Goal: Task Accomplishment & Management: Use online tool/utility

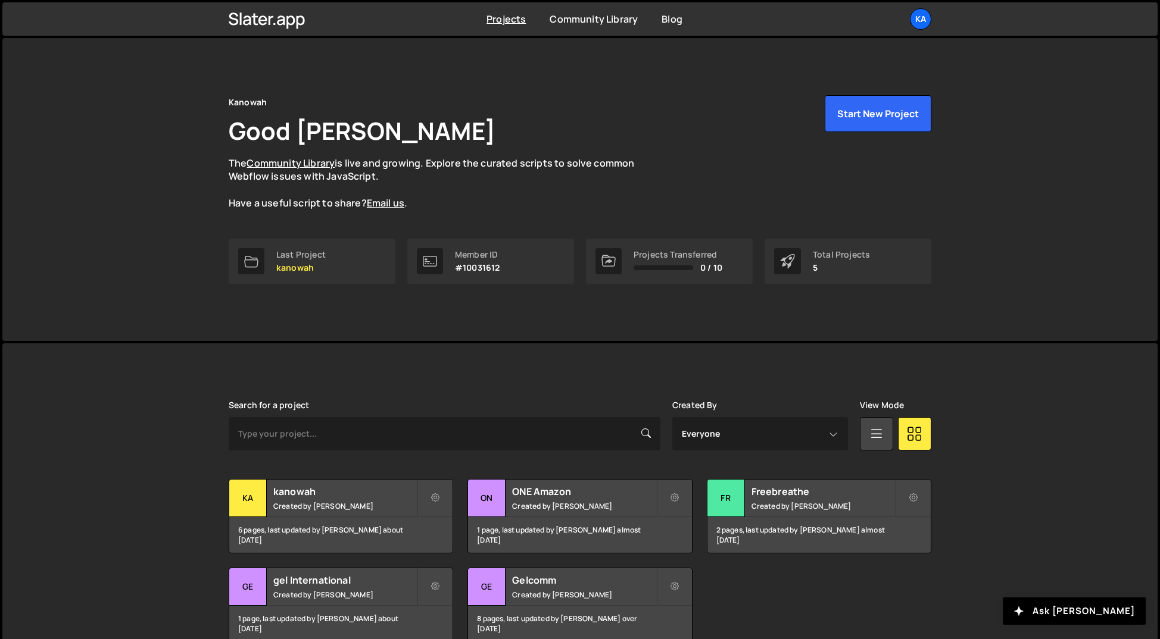
scroll to position [61, 0]
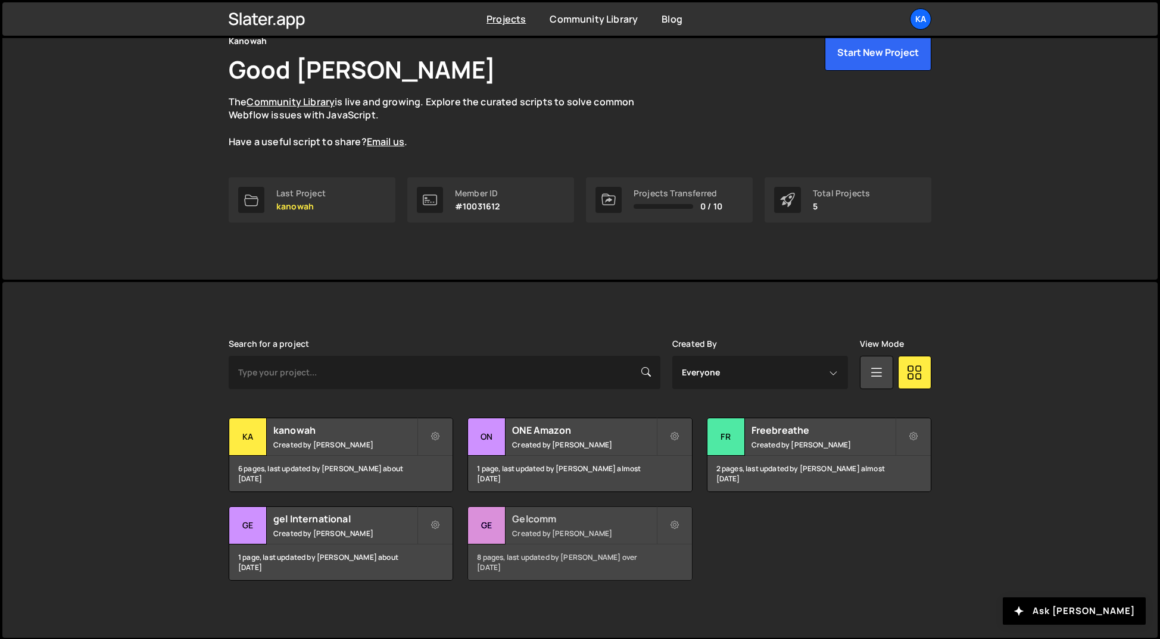
click at [539, 527] on div "Gelcomm Created by Rick Aum" at bounding box center [579, 525] width 223 height 37
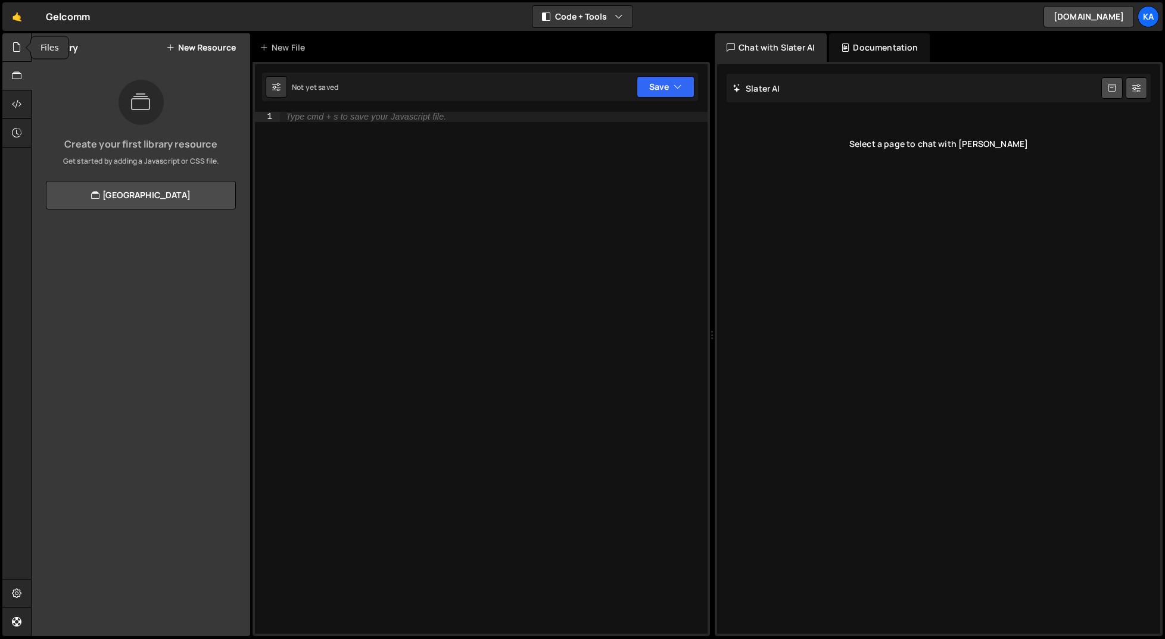
click at [15, 45] on icon at bounding box center [17, 46] width 10 height 13
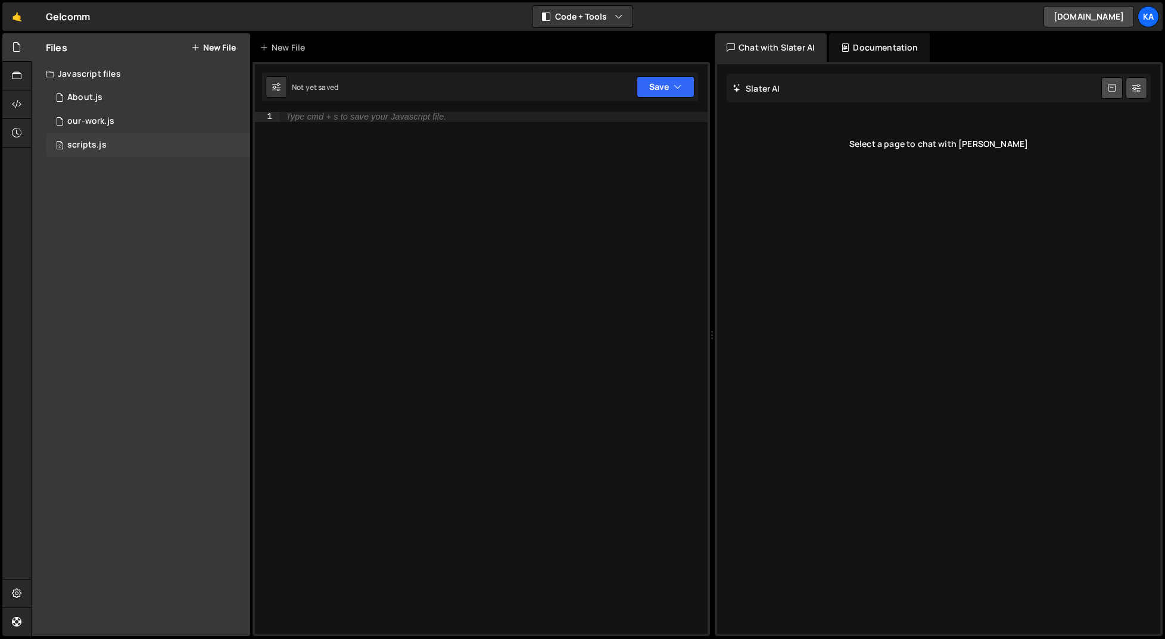
click at [94, 141] on div "scripts.js" at bounding box center [86, 145] width 39 height 11
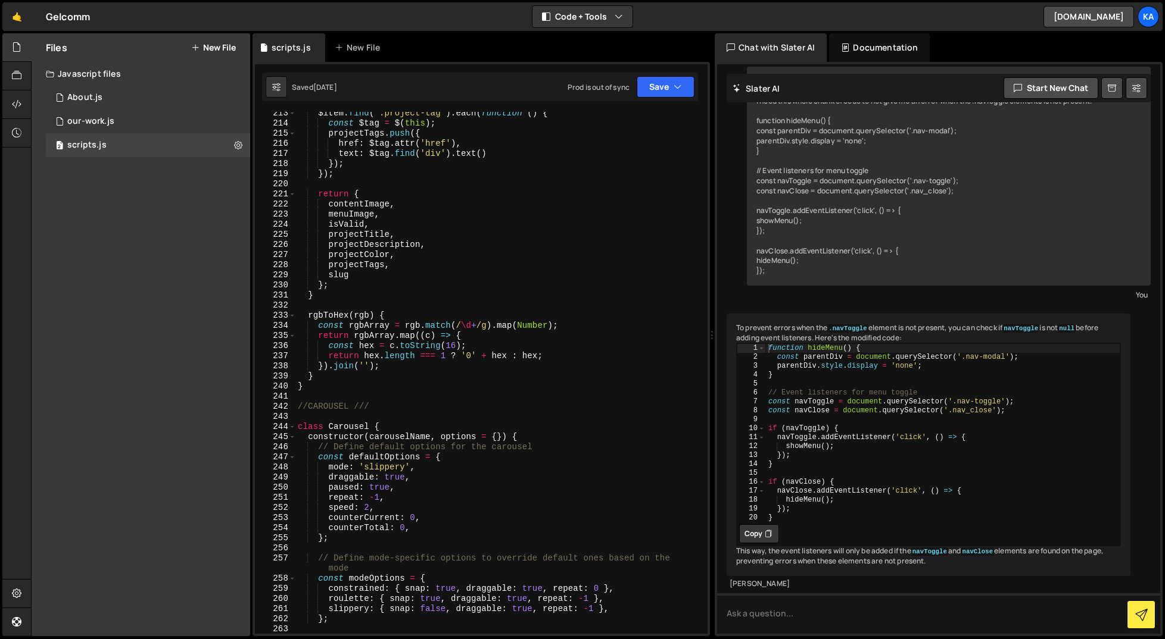
scroll to position [2357, 0]
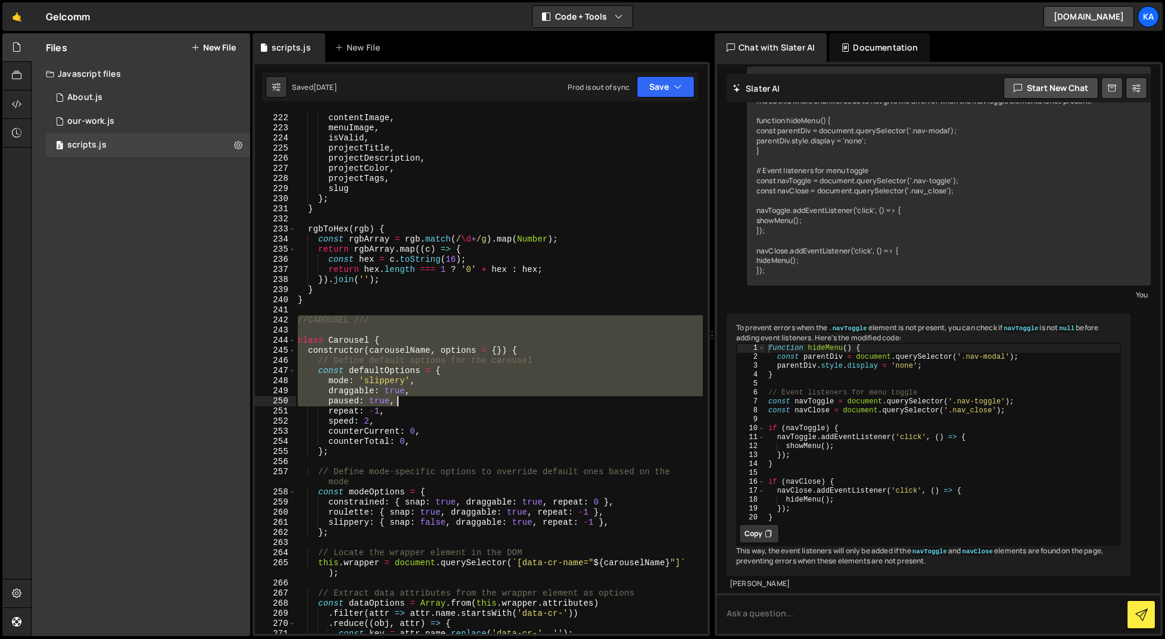
drag, startPoint x: 300, startPoint y: 319, endPoint x: 479, endPoint y: 402, distance: 197.9
click at [482, 404] on div "return { contentImage , menuImage , isValid , projectTitle , projectDescription…" at bounding box center [498, 374] width 407 height 542
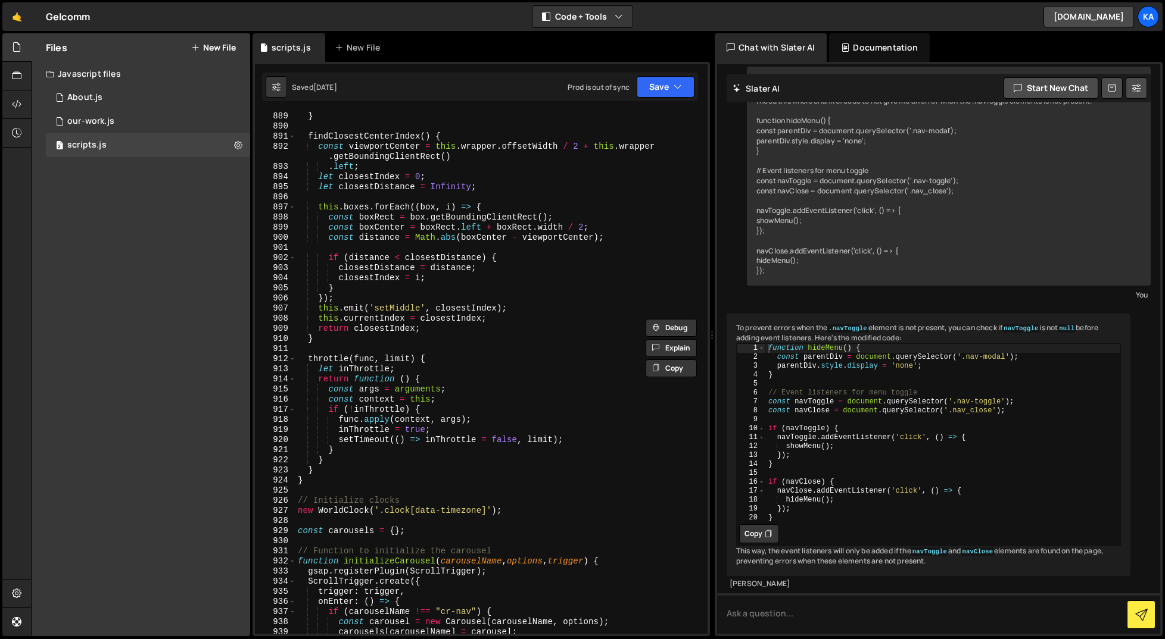
scroll to position [9662, 0]
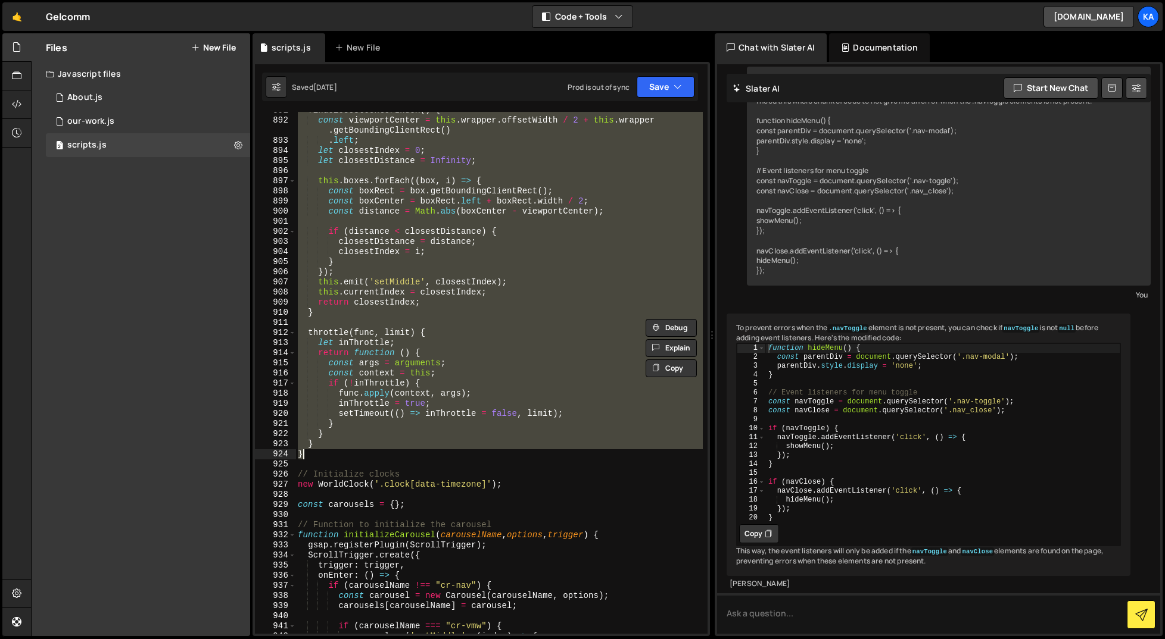
click at [340, 452] on div "findClosestCenterIndex ( ) { const viewportCenter = this . wrapper . offsetWidt…" at bounding box center [498, 376] width 407 height 542
type textarea "} }"
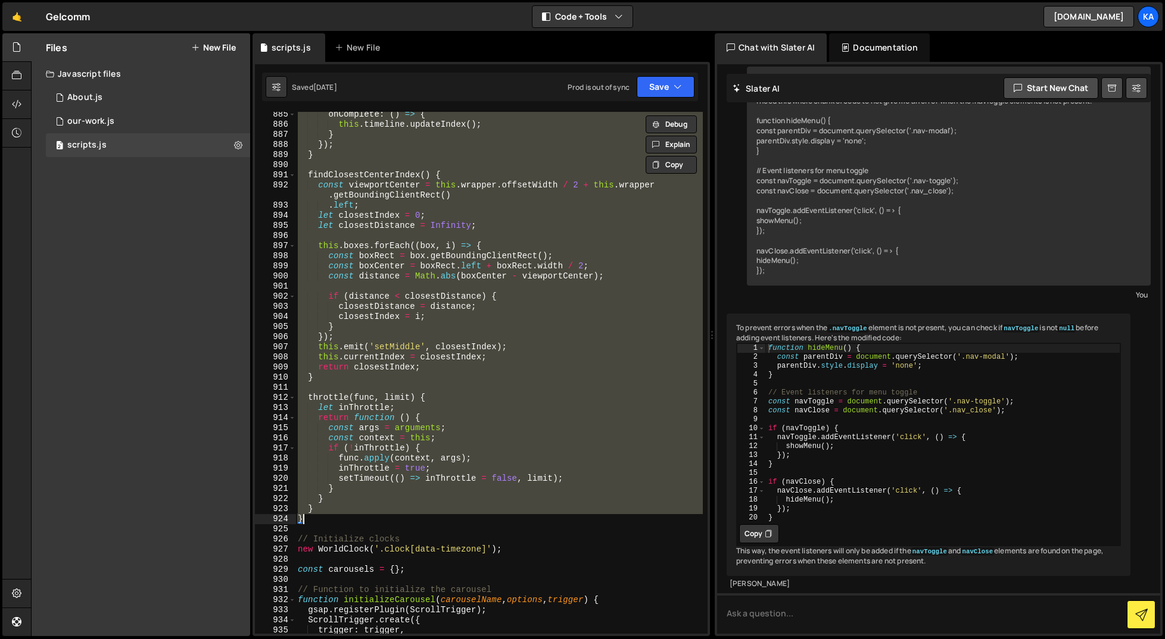
scroll to position [9610, 0]
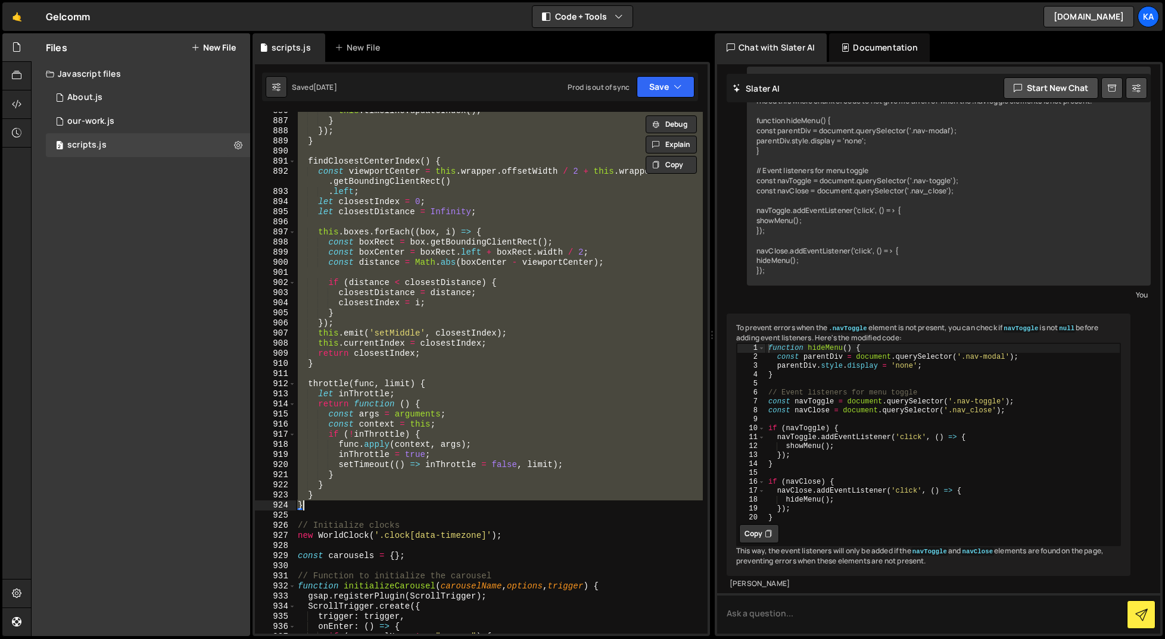
click at [187, 286] on div "Files New File Javascript files 2 About.js 0 1 our-work.js 0 2 scripts.js 0 CSS…" at bounding box center [141, 334] width 218 height 603
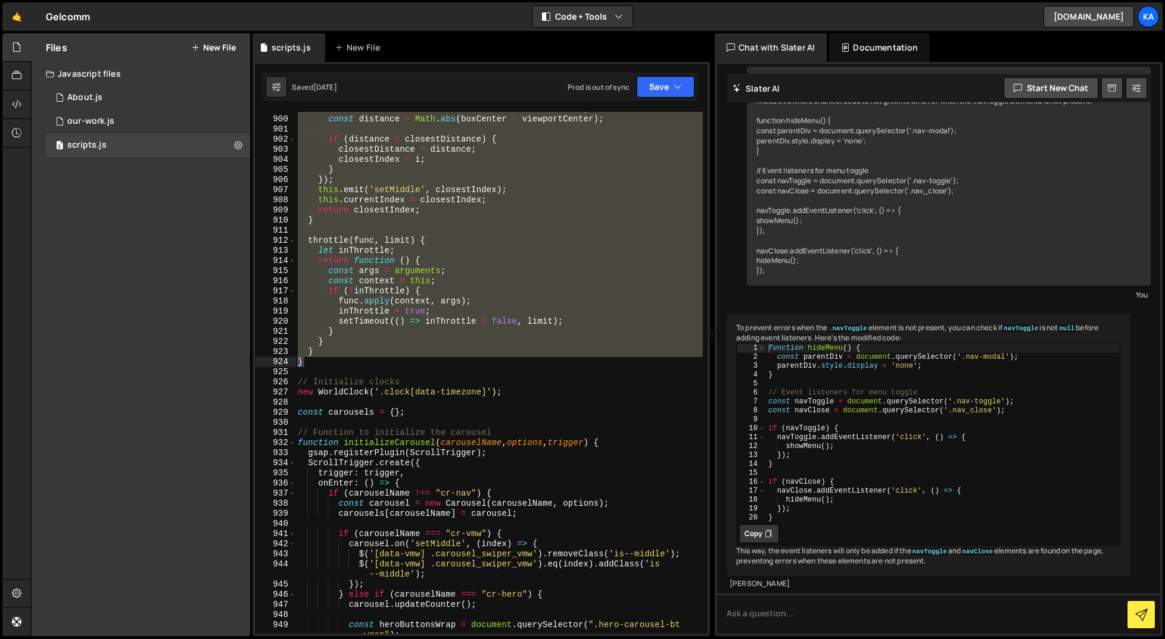
scroll to position [9741, 0]
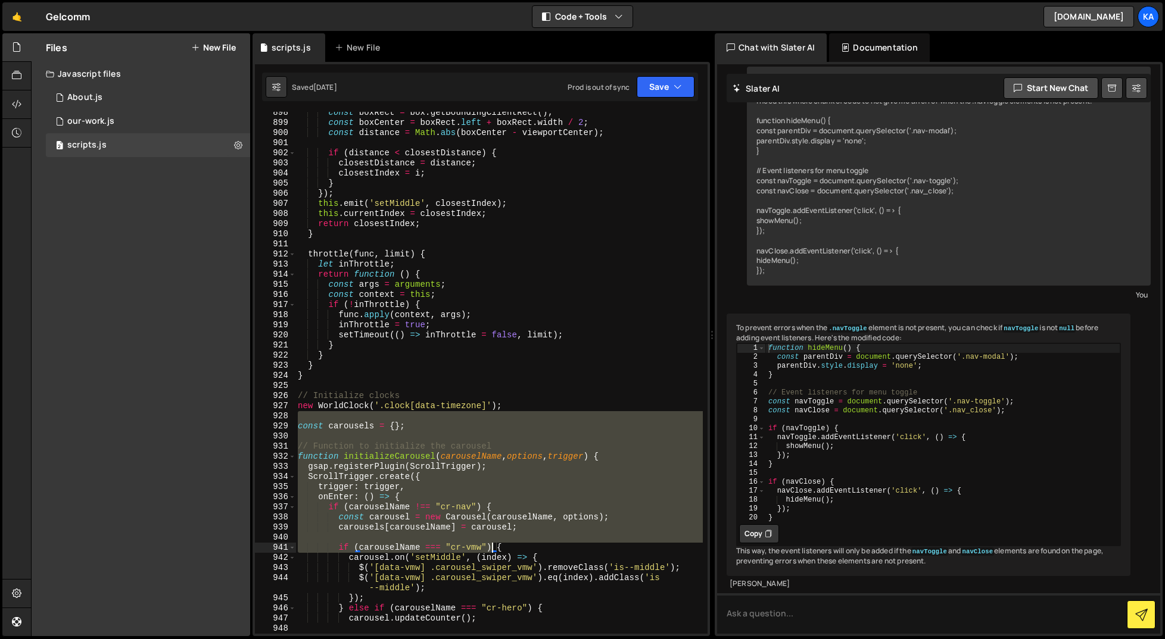
drag, startPoint x: 300, startPoint y: 418, endPoint x: 490, endPoint y: 549, distance: 230.7
click at [490, 549] on div "const boxRect = box . getBoundingClientRect ( ) ; const boxCenter = boxRect . l…" at bounding box center [498, 384] width 407 height 553
type textarea "if (carouselName === "cr-vmw") {"
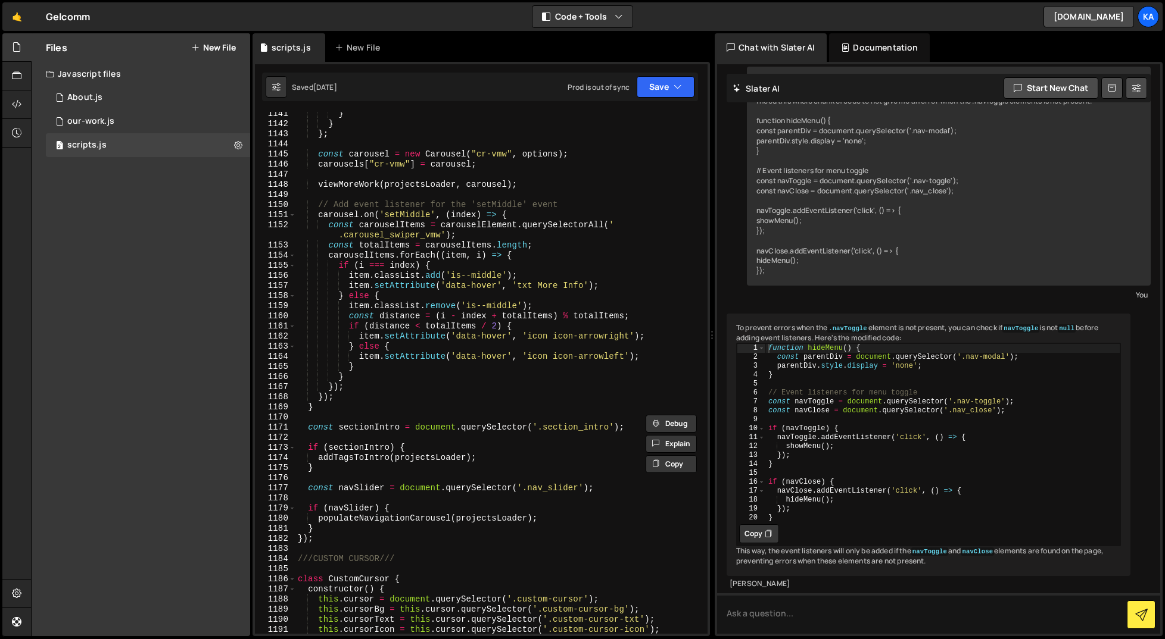
scroll to position [12320, 0]
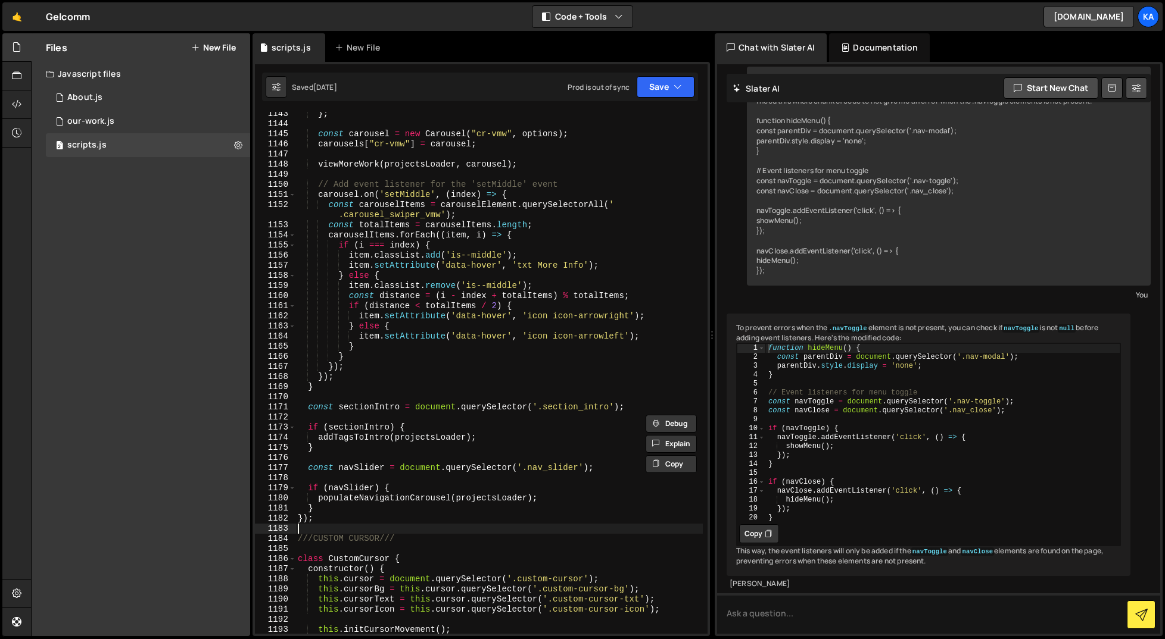
click at [483, 525] on div "} ; const carousel = new Carousel ( "cr-vmw" , options ) ; carousels [ "cr-vmw"…" at bounding box center [498, 380] width 407 height 542
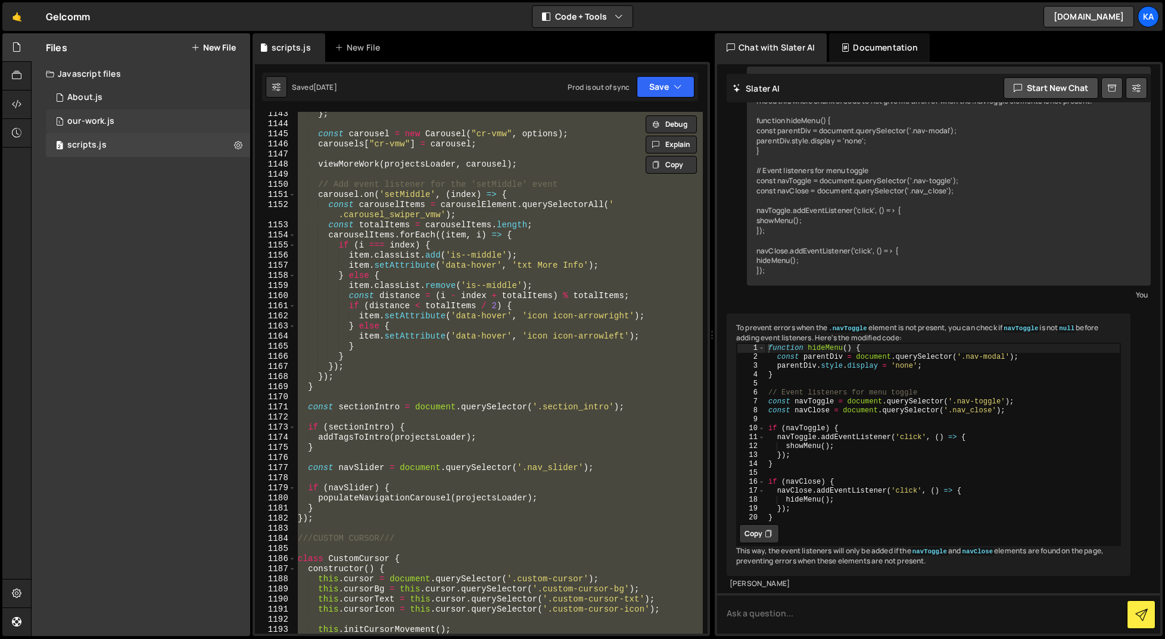
click at [107, 123] on div "our-work.js" at bounding box center [90, 121] width 47 height 11
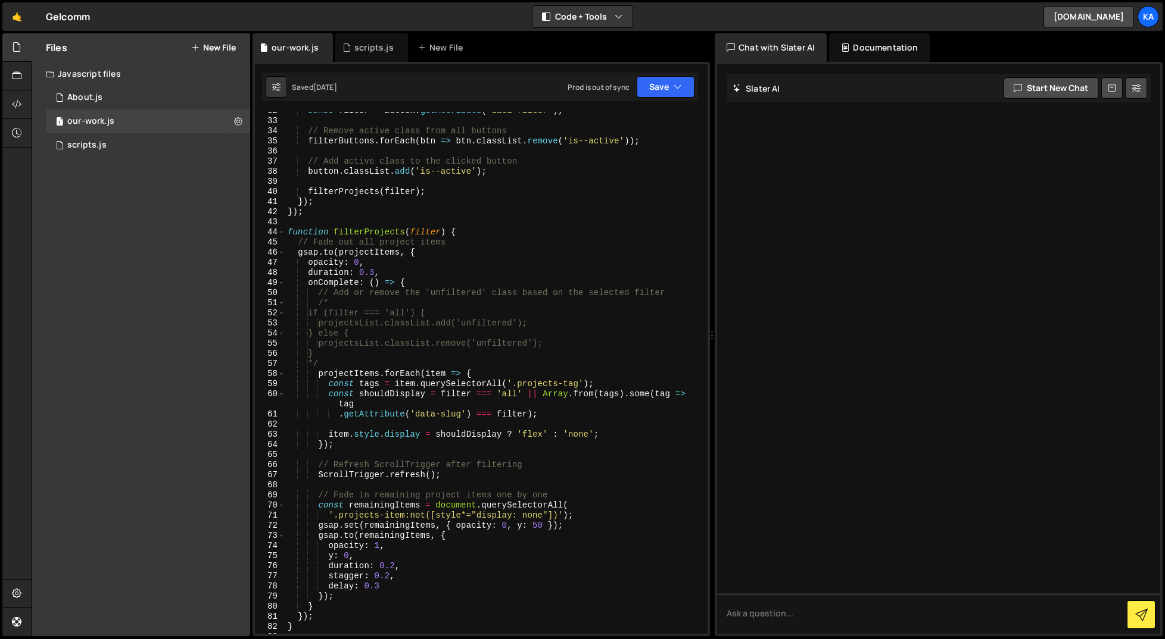
scroll to position [0, 0]
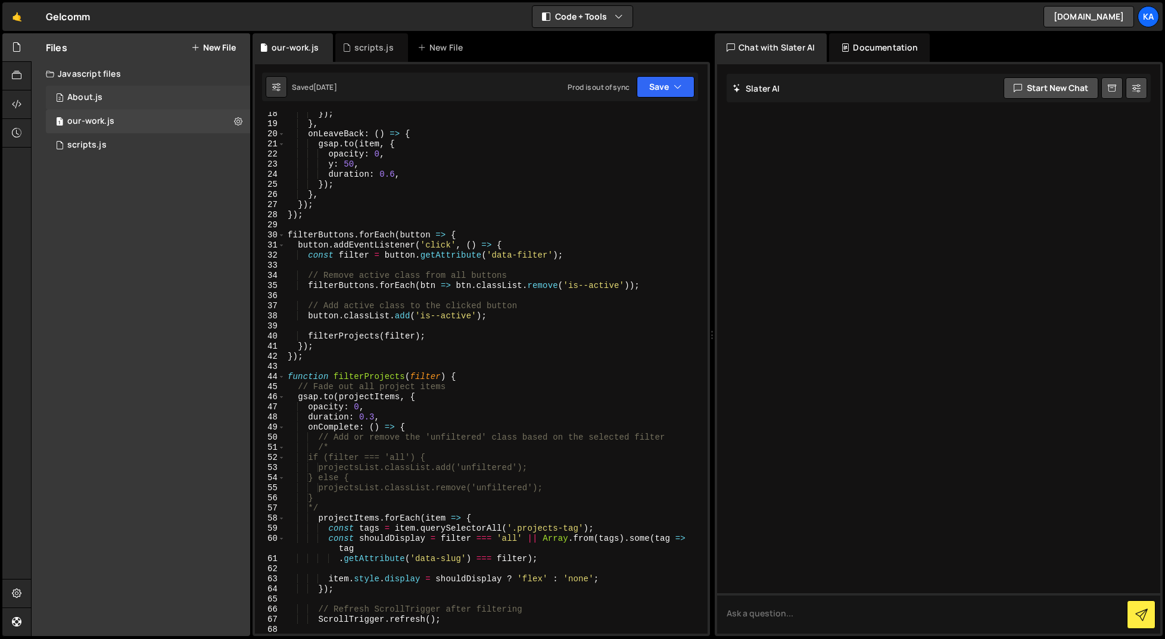
click at [85, 92] on div "2 About.js 0" at bounding box center [148, 98] width 204 height 24
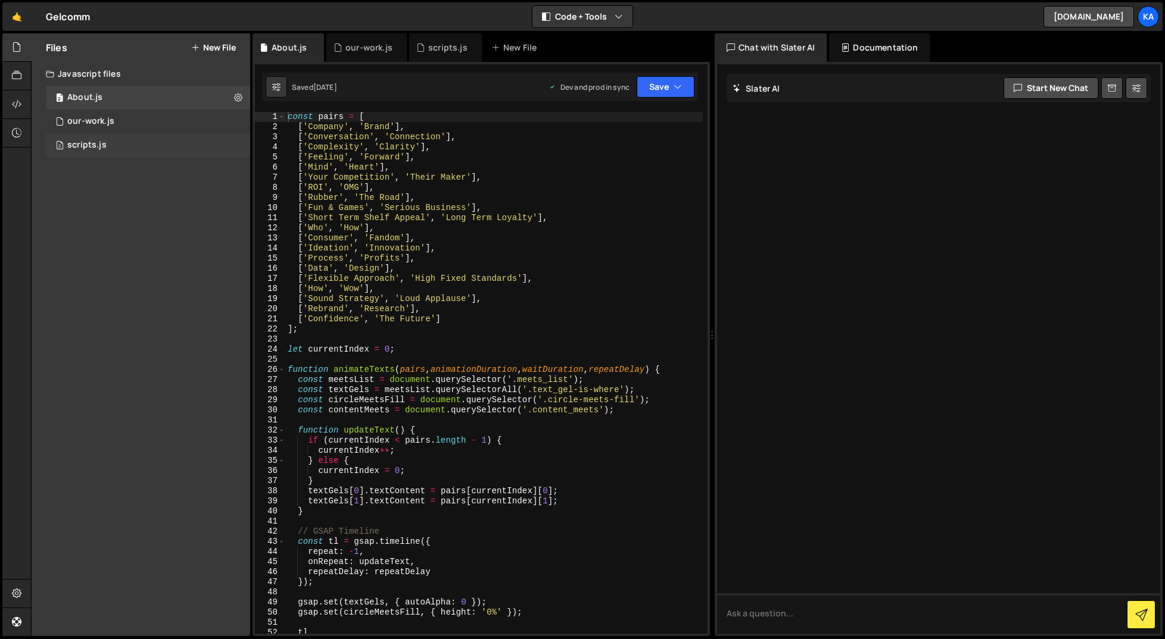
click at [95, 146] on div "scripts.js" at bounding box center [86, 145] width 39 height 11
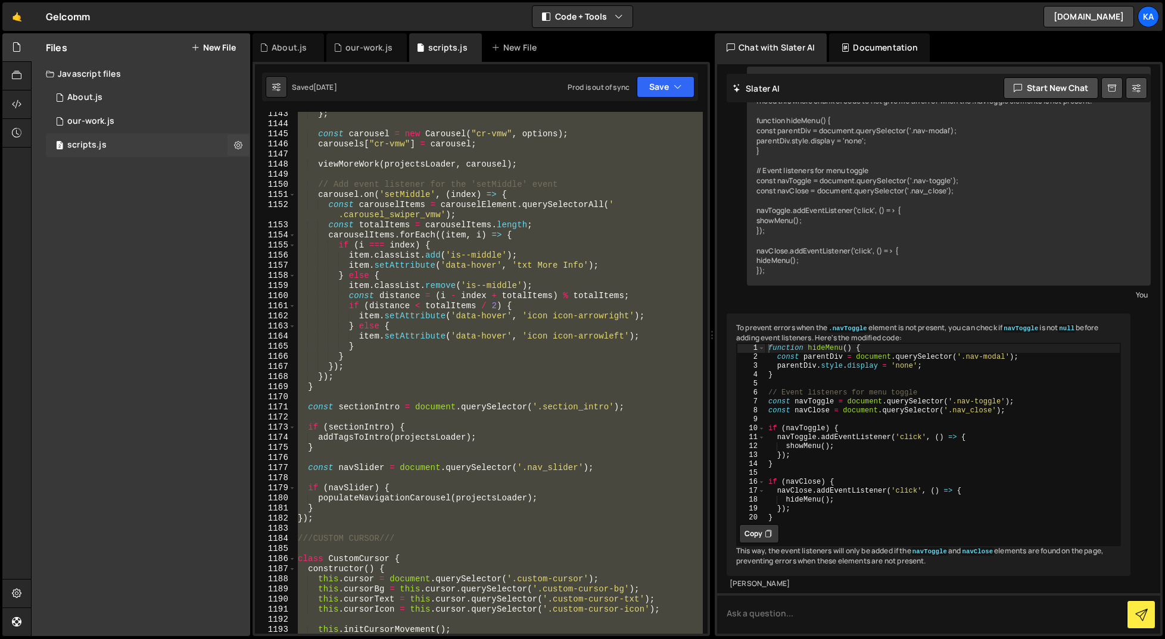
scroll to position [573, 0]
click at [538, 407] on div "} ; const carousel = new Carousel ( "cr-vmw" , options ) ; carousels [ "cr-vmw"…" at bounding box center [498, 373] width 407 height 522
type textarea "const sectionIntro = document.querySelector('.section_intro');"
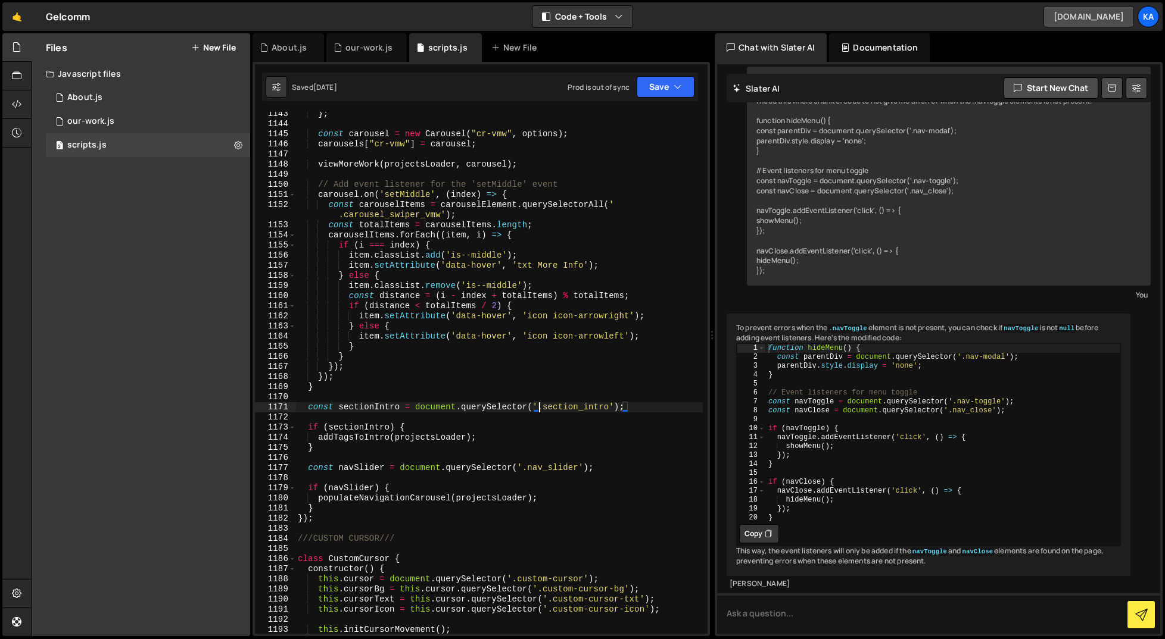
click at [1081, 20] on link "[DOMAIN_NAME]" at bounding box center [1088, 16] width 90 height 21
click at [19, 21] on link "🤙" at bounding box center [16, 16] width 29 height 29
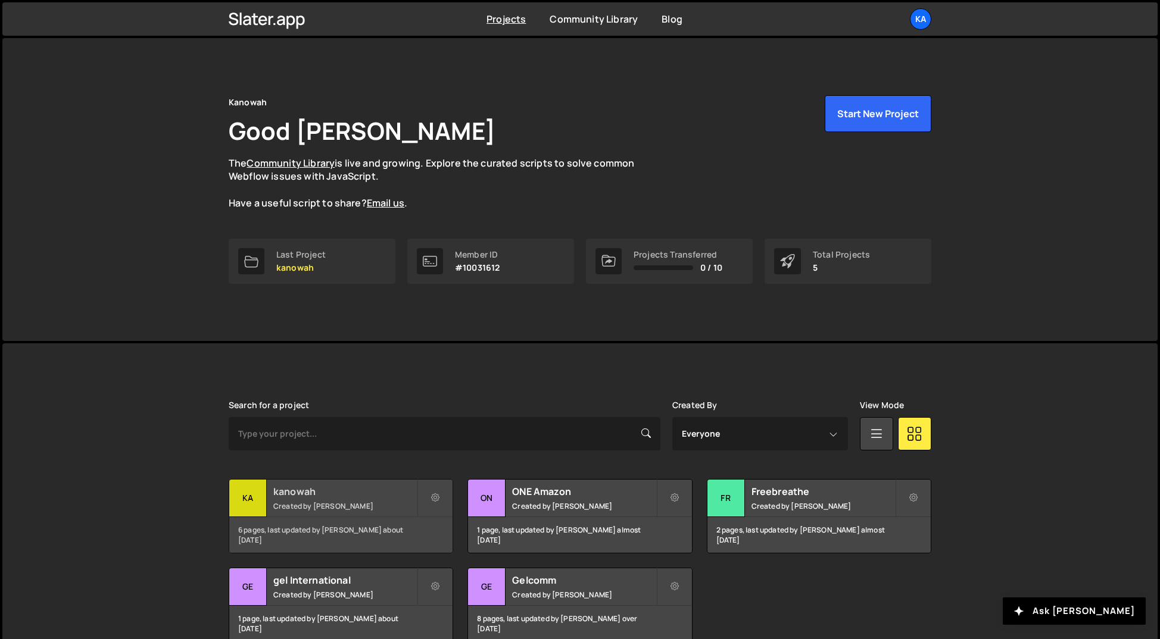
click at [356, 496] on h2 "kanowah" at bounding box center [344, 491] width 143 height 13
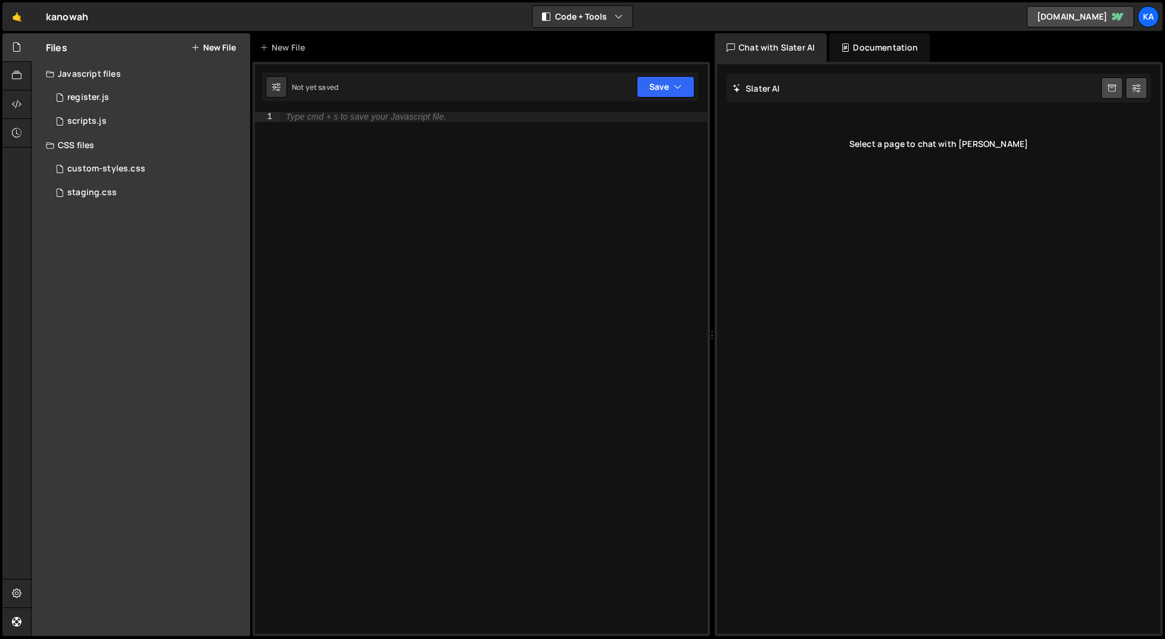
click at [129, 271] on div "Files New File Javascript files 1 register.js 0 1 scripts.js 0 CSS files custom…" at bounding box center [141, 334] width 218 height 603
click at [85, 124] on div "scripts.js" at bounding box center [86, 121] width 39 height 11
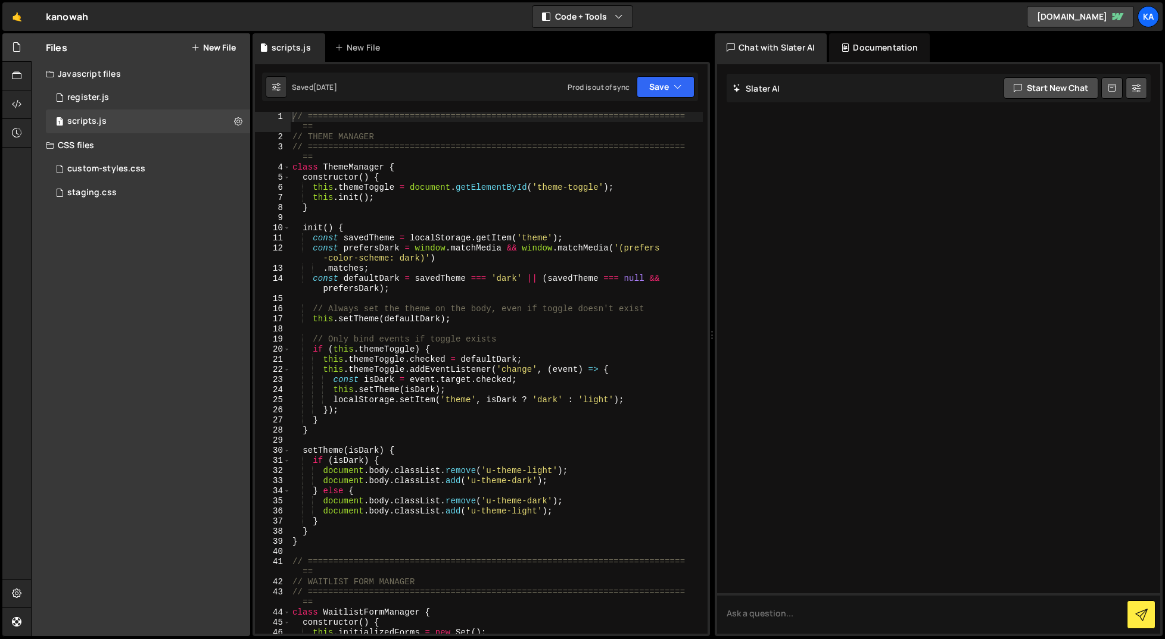
click at [429, 433] on div "// ========================================================================== =…" at bounding box center [496, 388] width 413 height 553
type textarea "console.debug('Application initialized successfully');"
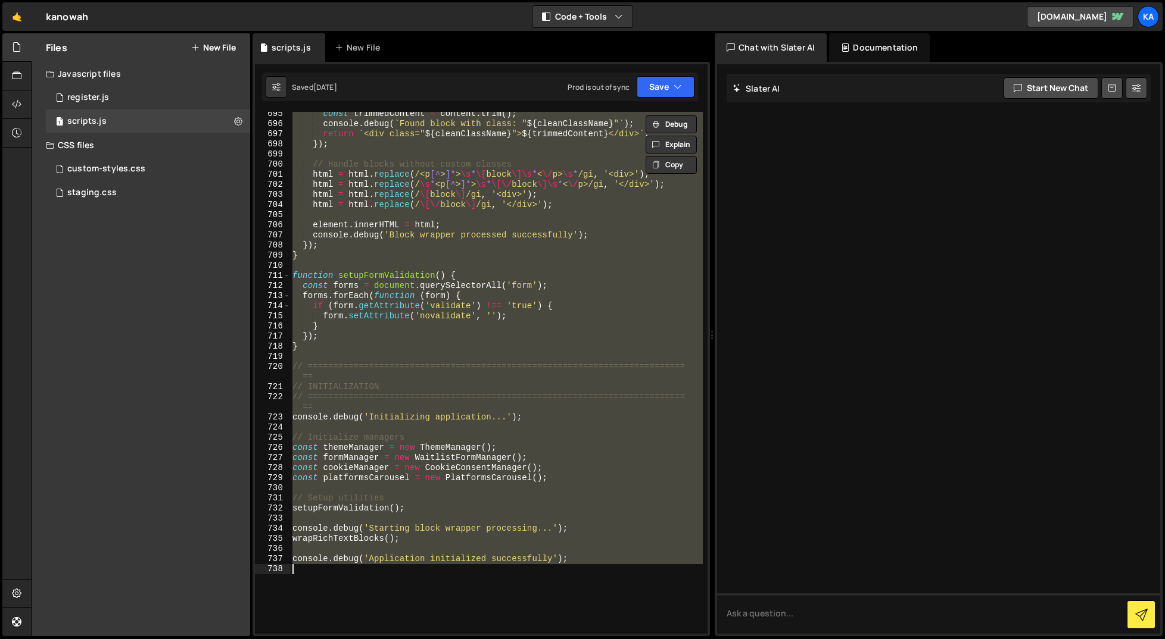
scroll to position [7669, 0]
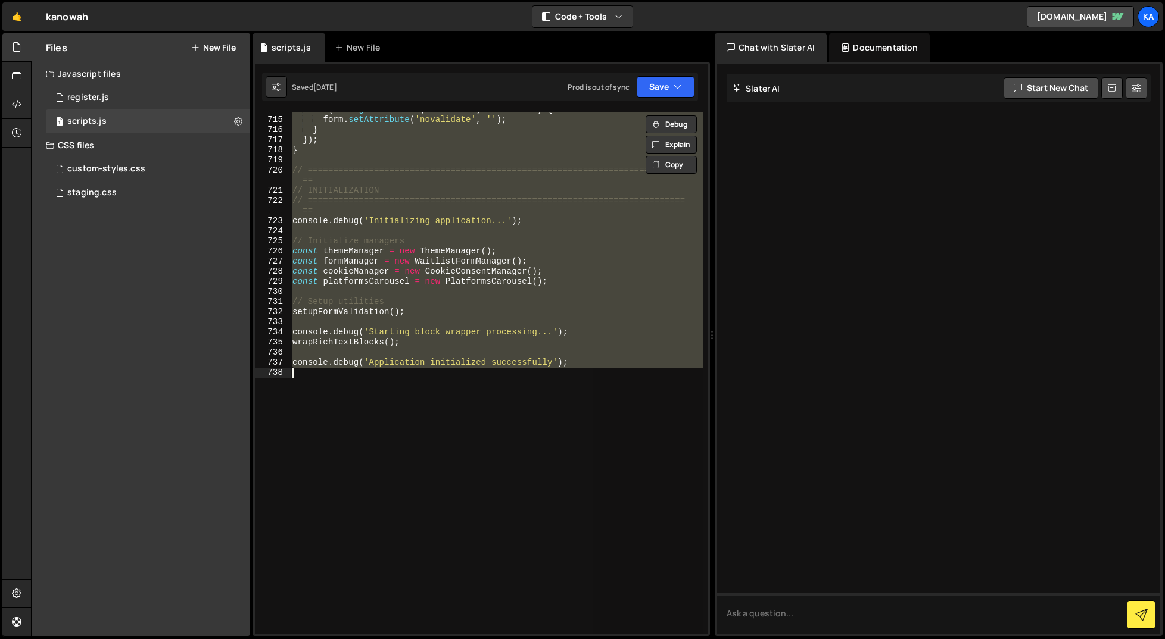
click at [416, 433] on div "if ( form . getAttribute ( 'validate' ) !== 'true' ) { form . setAttribute ( 'n…" at bounding box center [496, 373] width 413 height 522
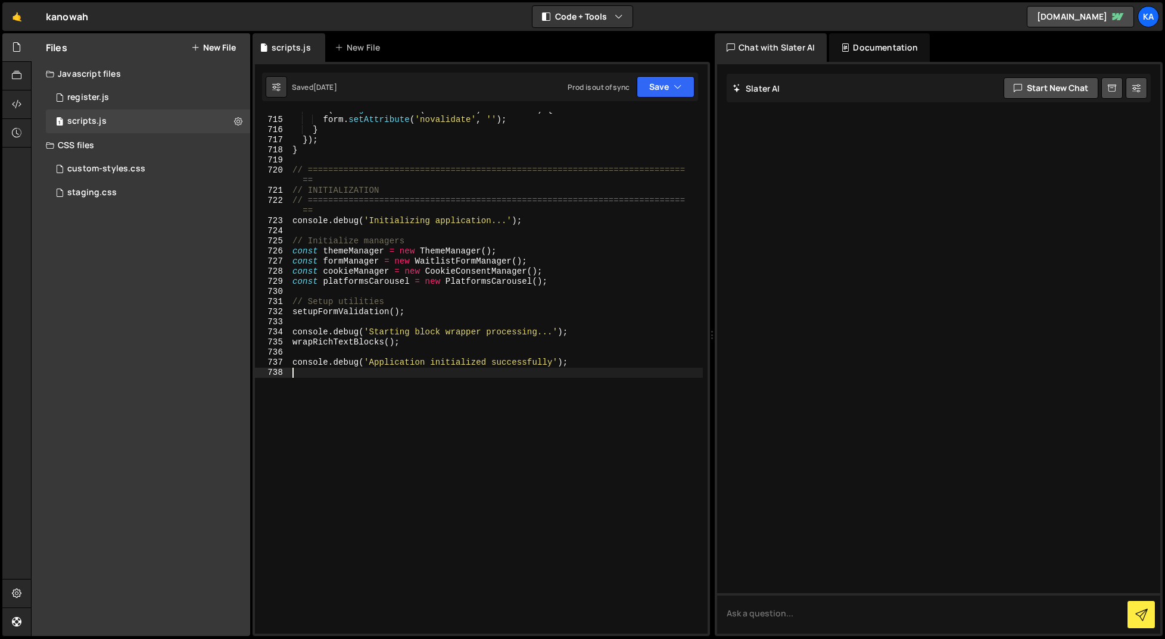
click at [392, 426] on div "if ( form . getAttribute ( 'validate' ) !== 'true' ) { form . setAttribute ( 'n…" at bounding box center [496, 376] width 413 height 542
type textarea "console.debug('Application initialized successfully');"
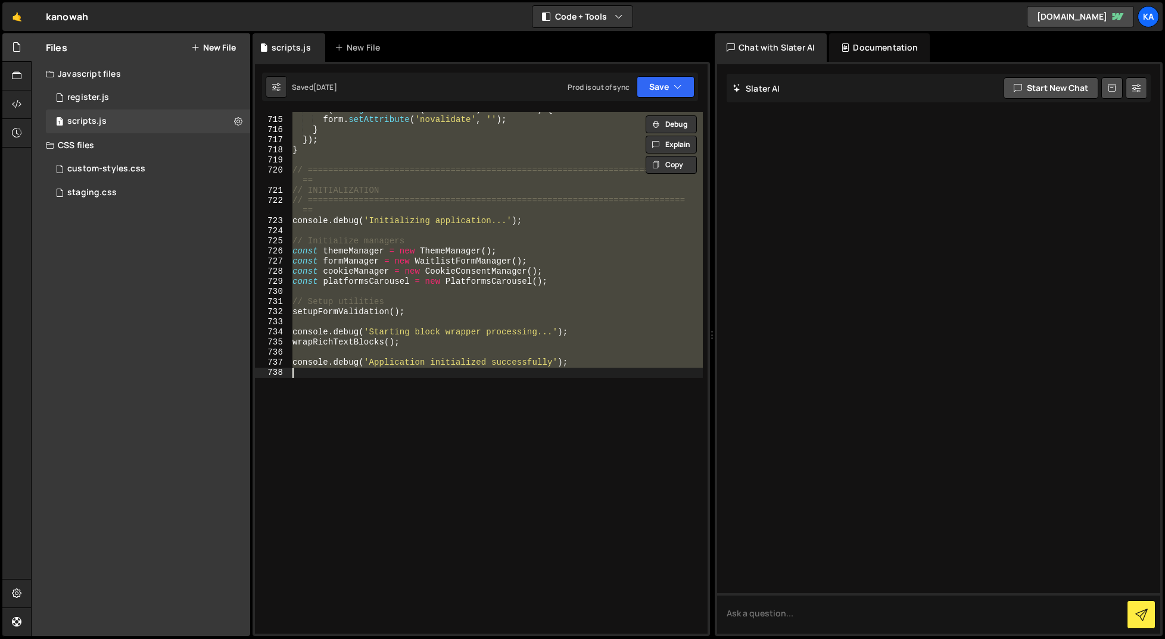
paste textarea
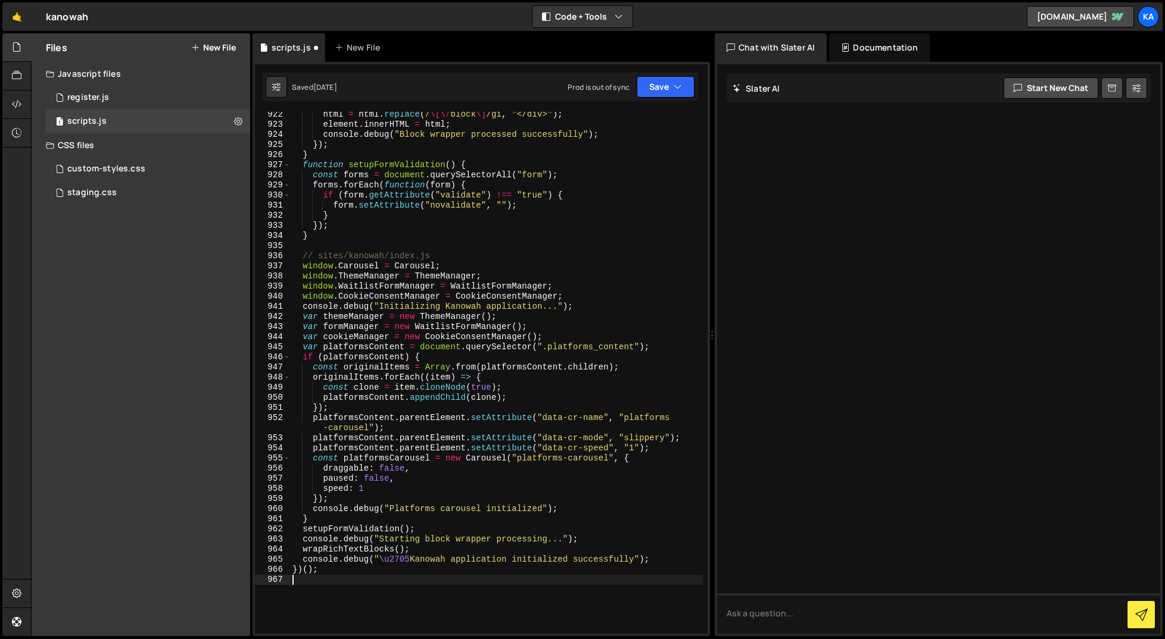
scroll to position [10095, 0]
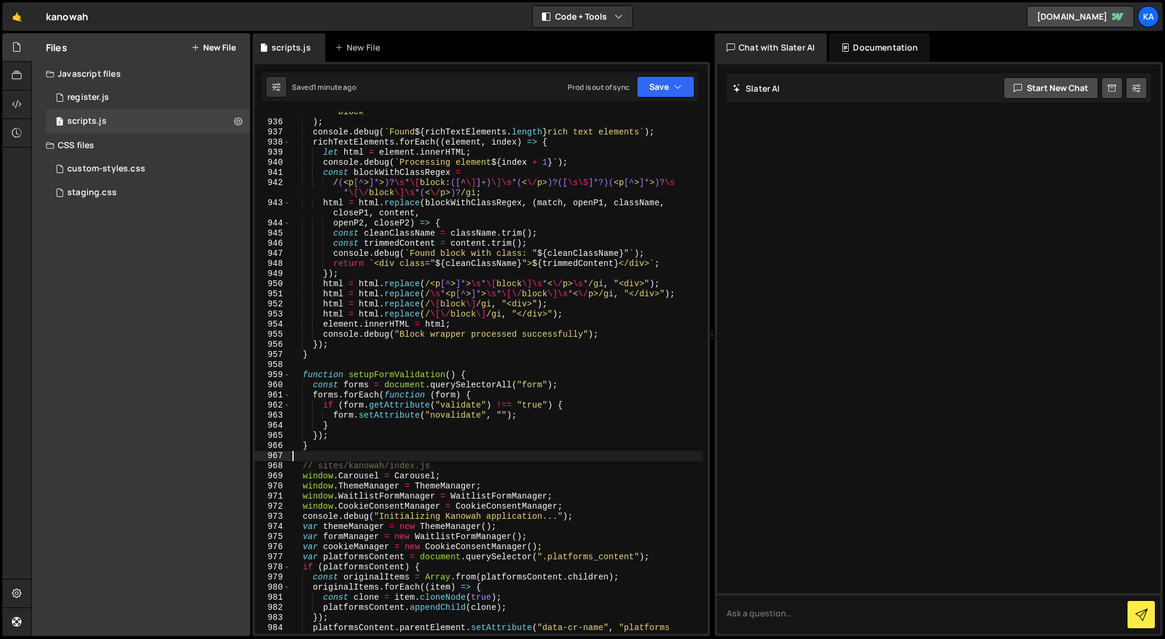
click at [561, 440] on div "'.w-richtext, .rich-text, .w-rte, [data-w-id*="richtext"], .richtext -block' ) …" at bounding box center [496, 378] width 413 height 563
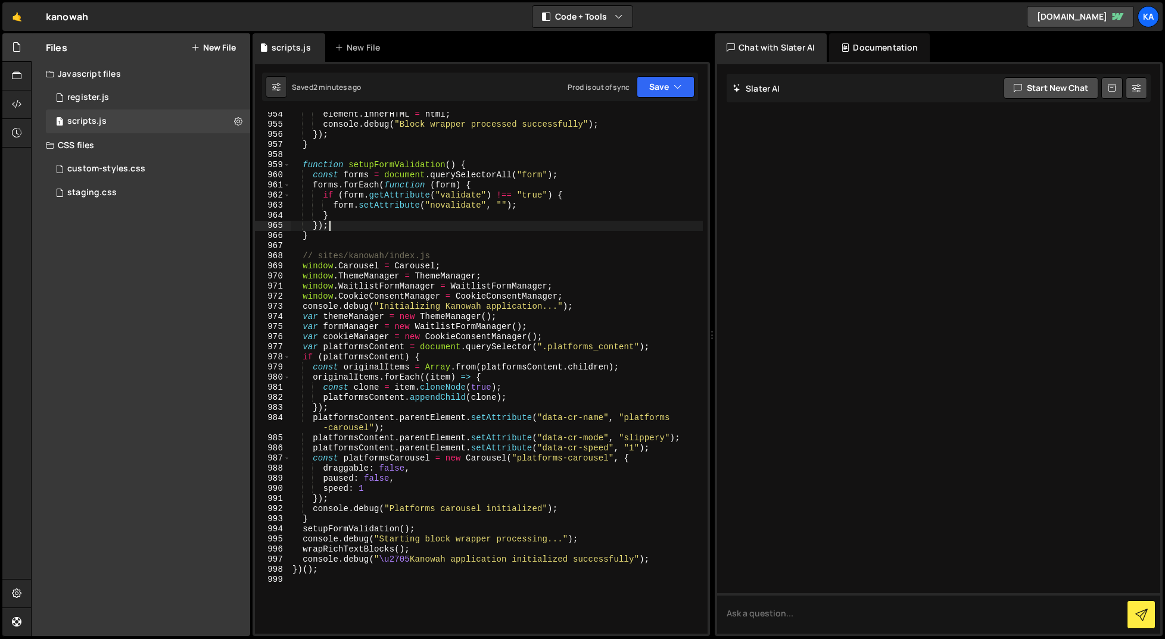
scroll to position [10329, 0]
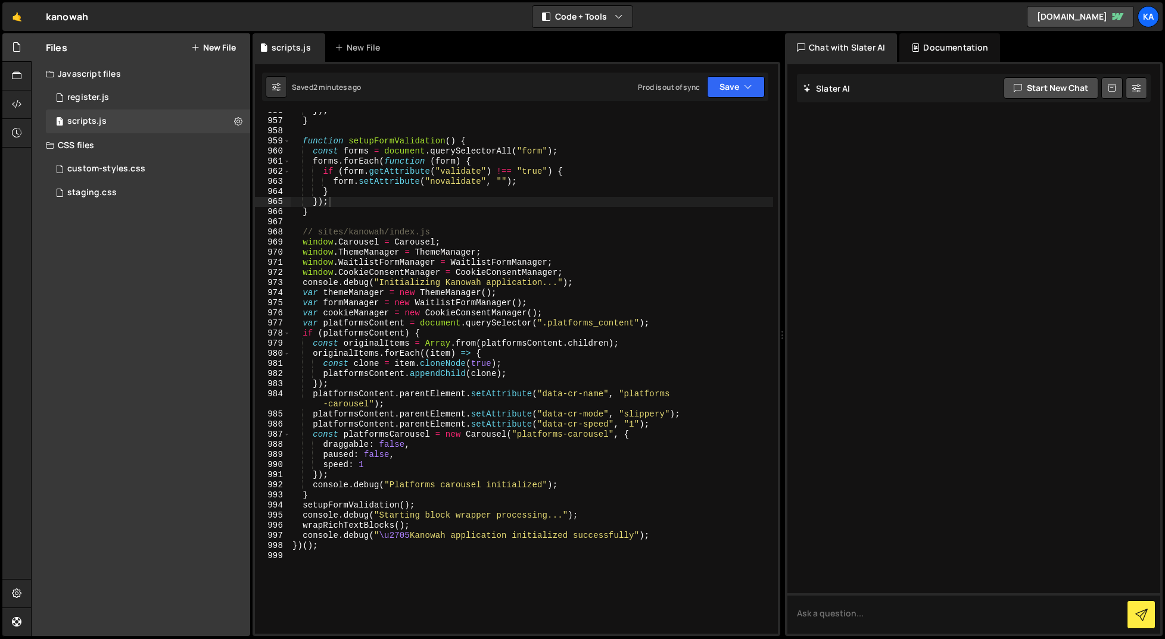
drag, startPoint x: 710, startPoint y: 450, endPoint x: 775, endPoint y: 440, distance: 66.2
click at [775, 440] on div "Files New File Javascript files 1 register.js 0 1 scripts.js 0 CSS files custom…" at bounding box center [598, 335] width 1134 height 604
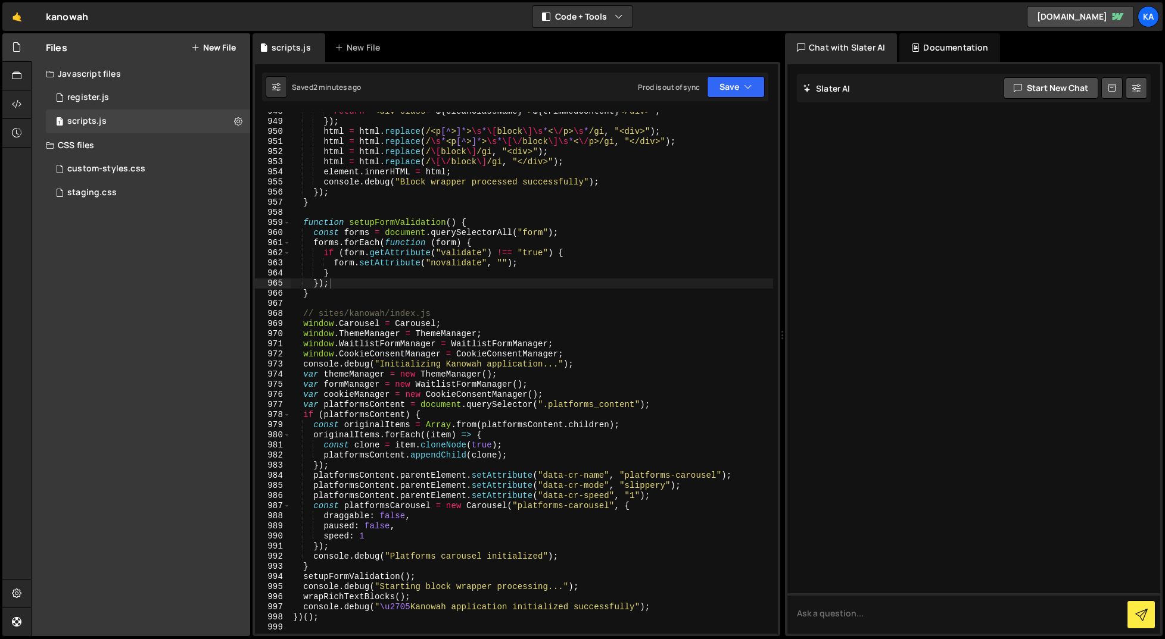
scroll to position [9689, 0]
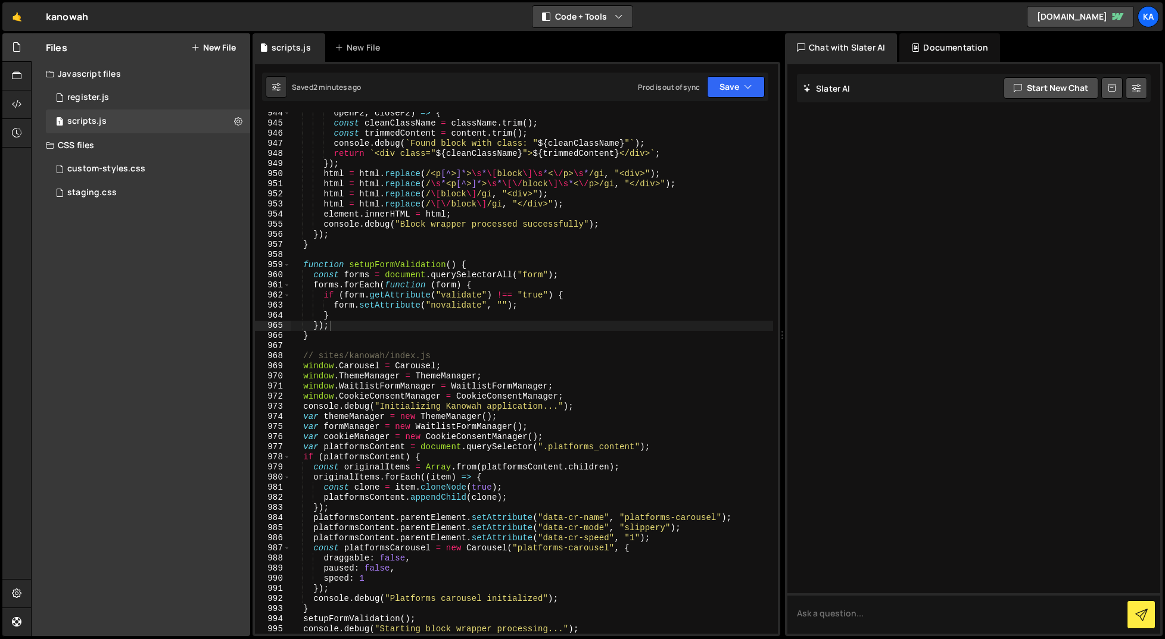
click at [605, 44] on div "scripts.js New File" at bounding box center [515, 47] width 527 height 29
click at [539, 18] on button "Code + Tools" at bounding box center [582, 16] width 100 height 21
click at [588, 40] on button "Code Only" at bounding box center [583, 42] width 100 height 21
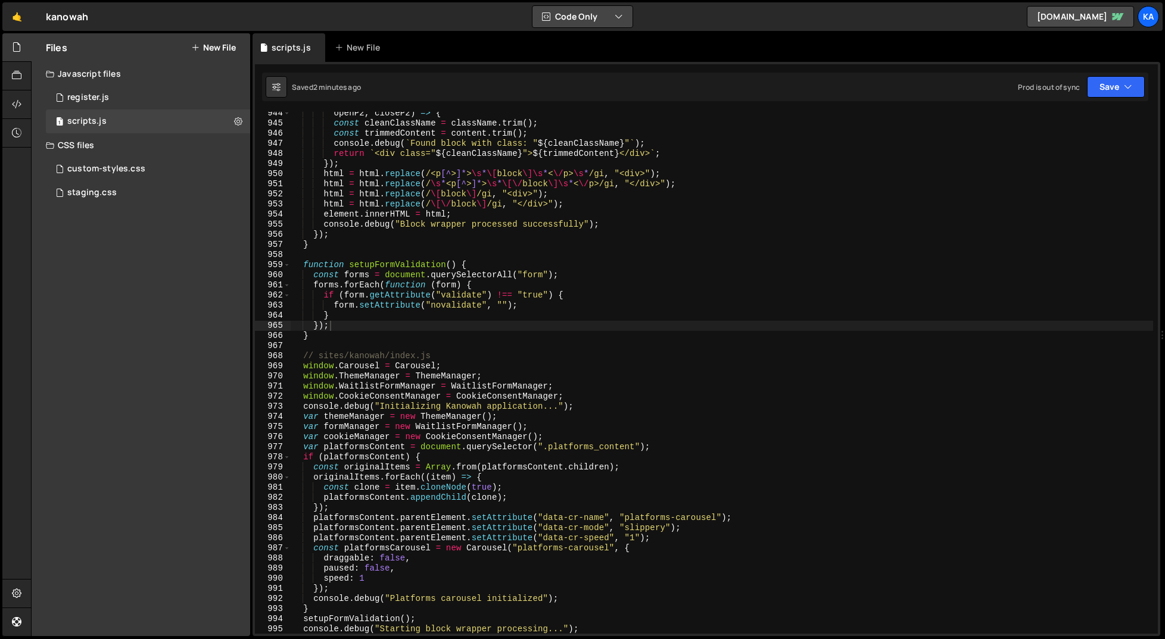
scroll to position [9547, 0]
click at [634, 436] on div "openP2 , closeP2 ) => { const cleanClassName = className . trim ( ) ; const tri…" at bounding box center [722, 379] width 862 height 542
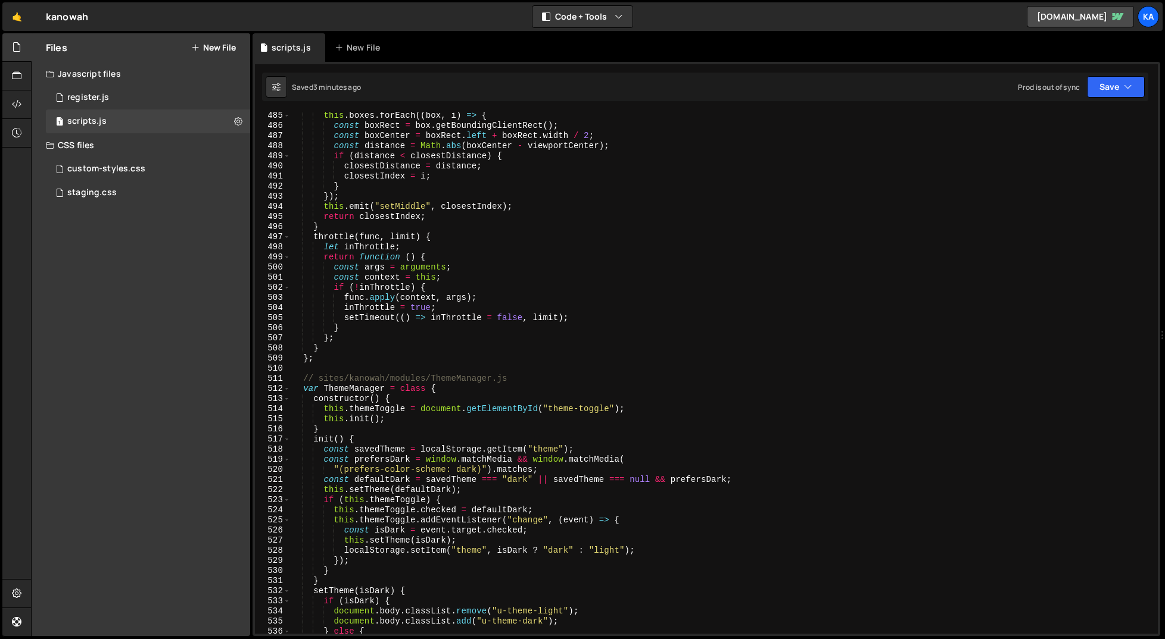
scroll to position [0, 0]
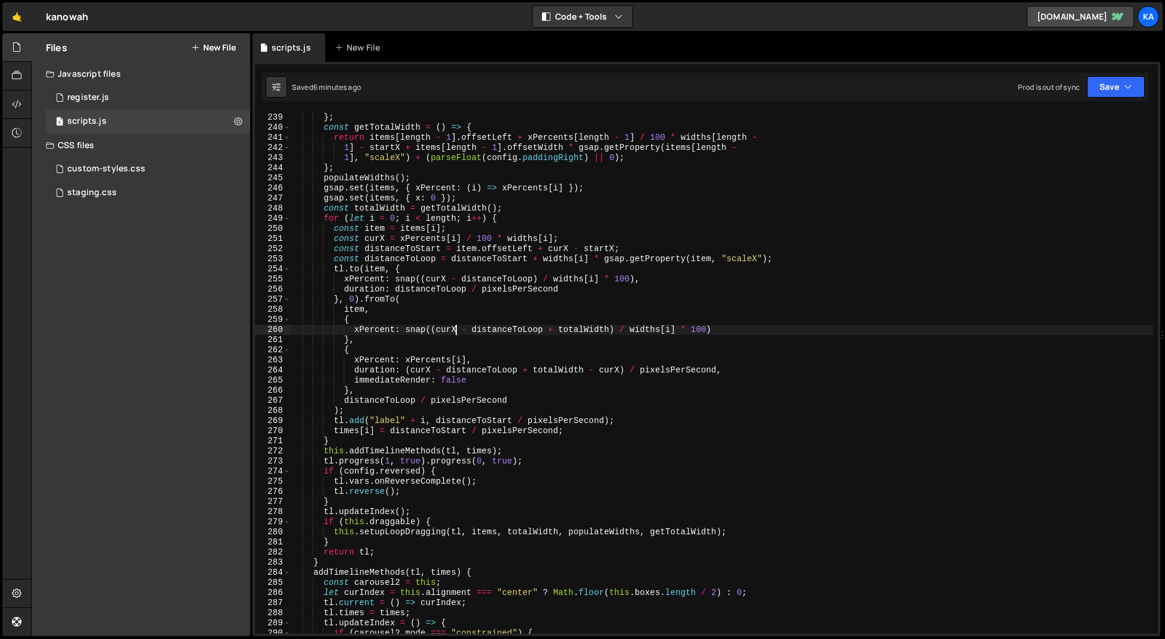
click at [455, 333] on div "}) ; } ; const getTotalWidth = ( ) => { return items [ length - 1 ] . offsetLef…" at bounding box center [722, 373] width 862 height 542
click at [550, 313] on div "}) ; } ; const getTotalWidth = ( ) => { return items [ length - 1 ] . offsetLef…" at bounding box center [722, 373] width 862 height 542
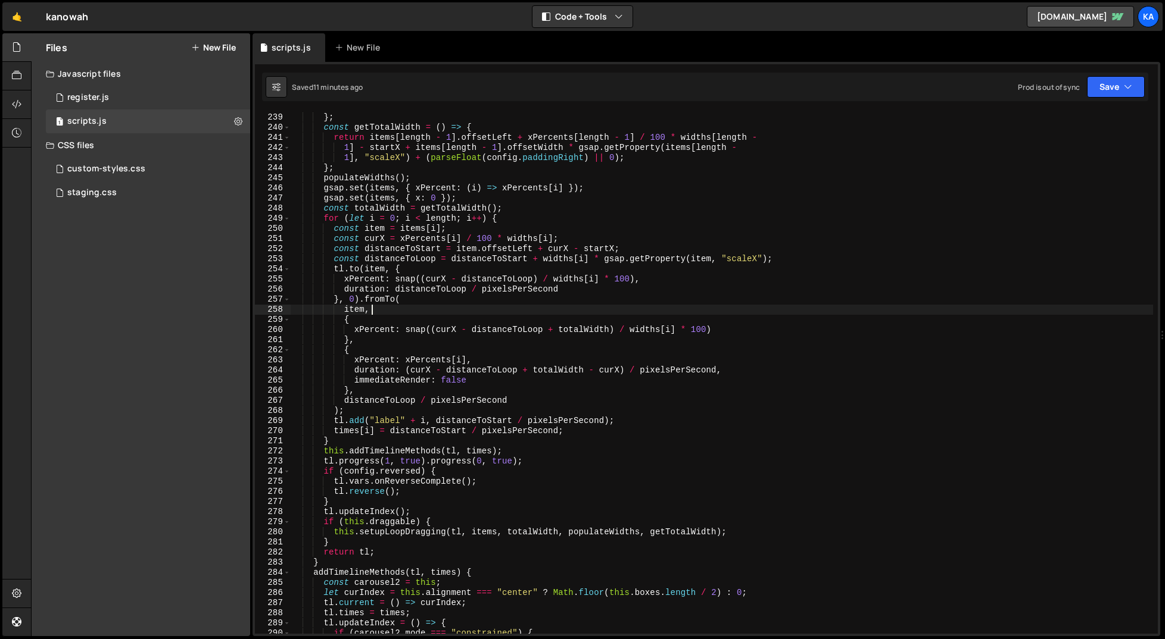
type textarea "})();"
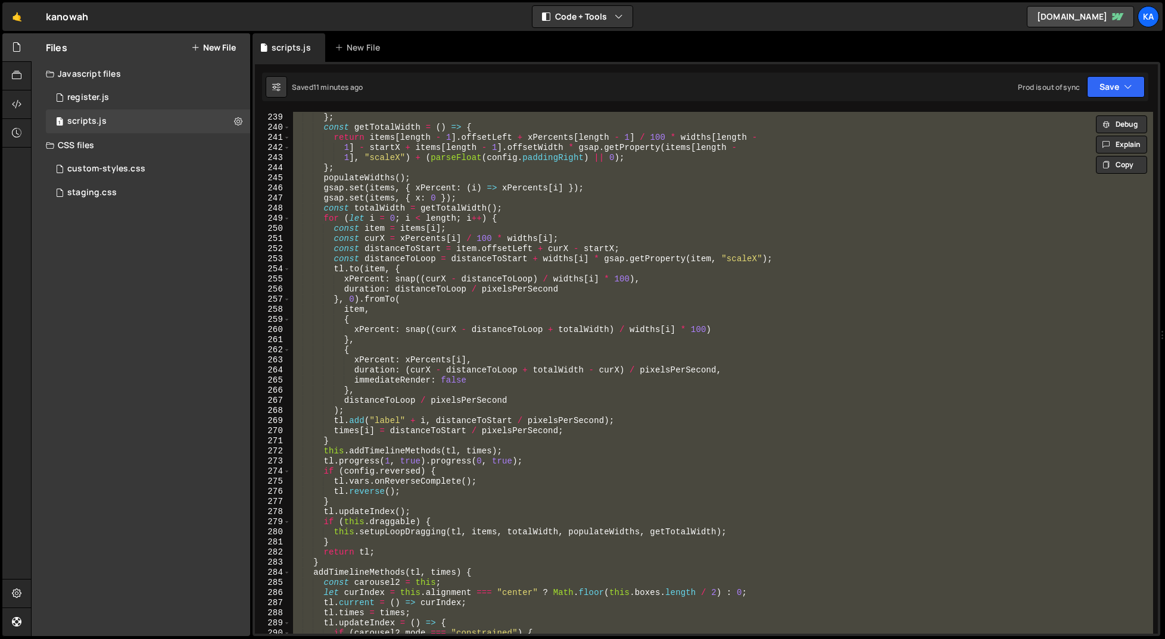
paste textarea
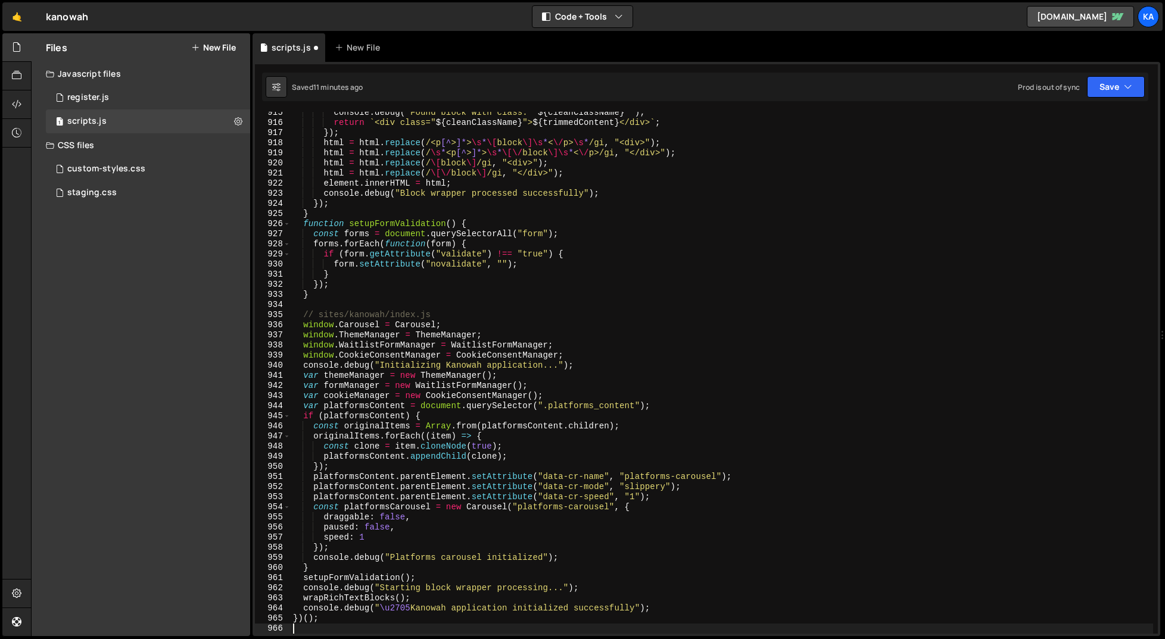
scroll to position [9255, 0]
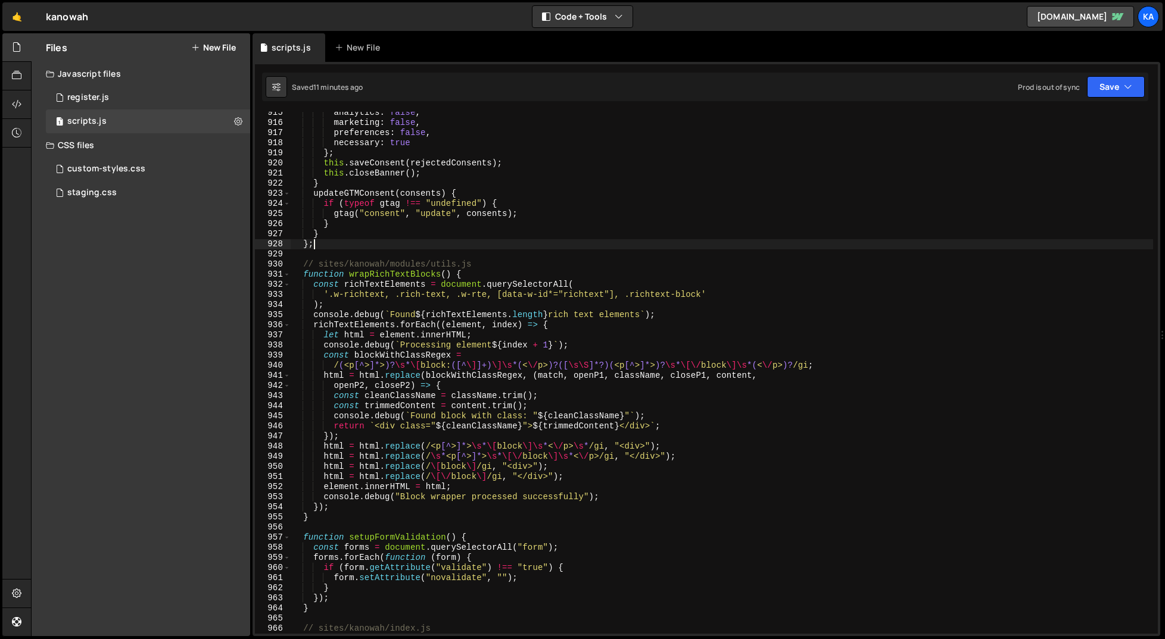
click at [473, 241] on div "analytics : false , marketing : false , preferences : false , necessary : true …" at bounding box center [722, 379] width 862 height 542
type textarea "})();"
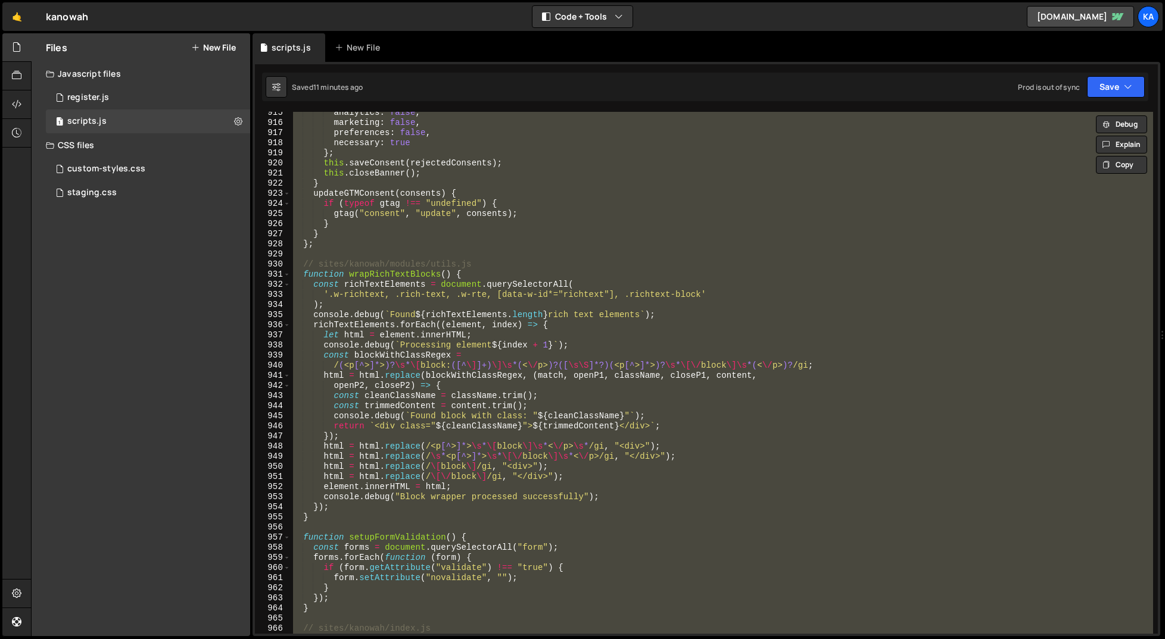
paste textarea
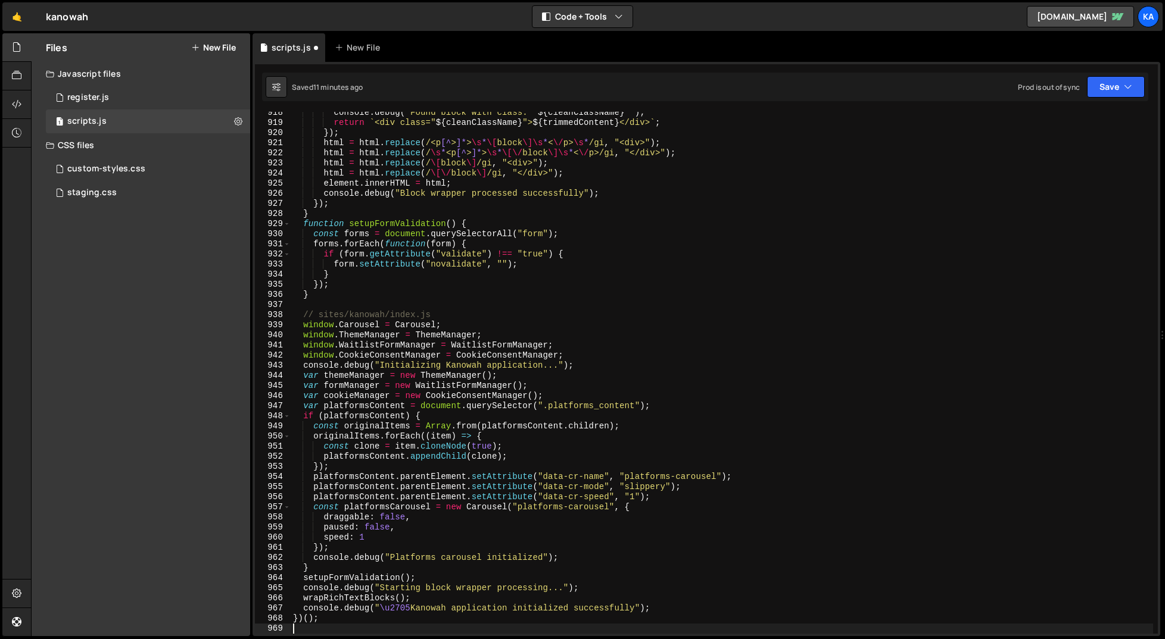
type textarea "// sites/kanowah/index.js"
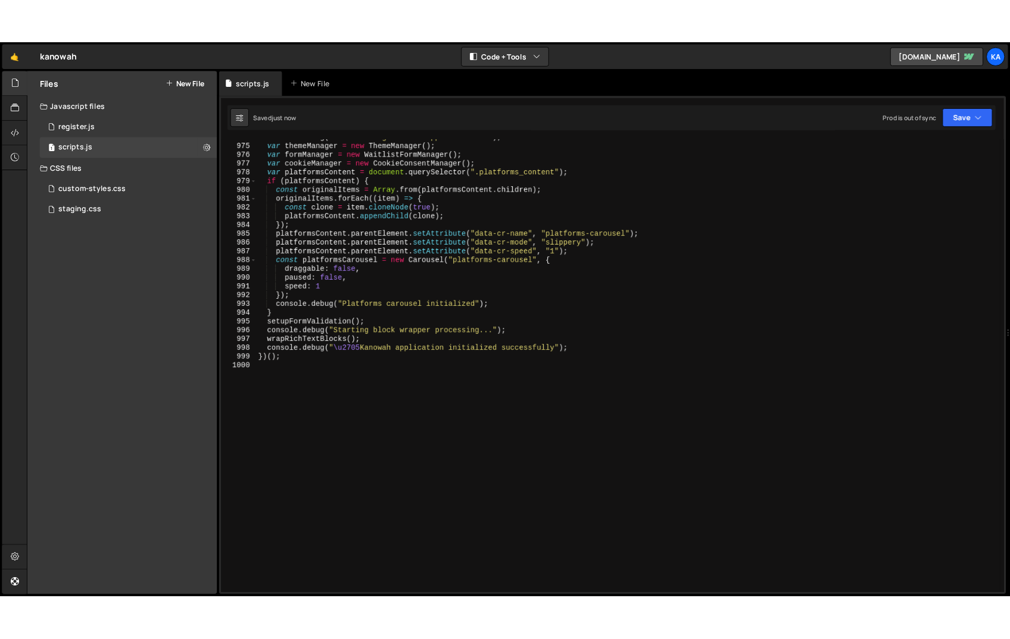
scroll to position [0, 0]
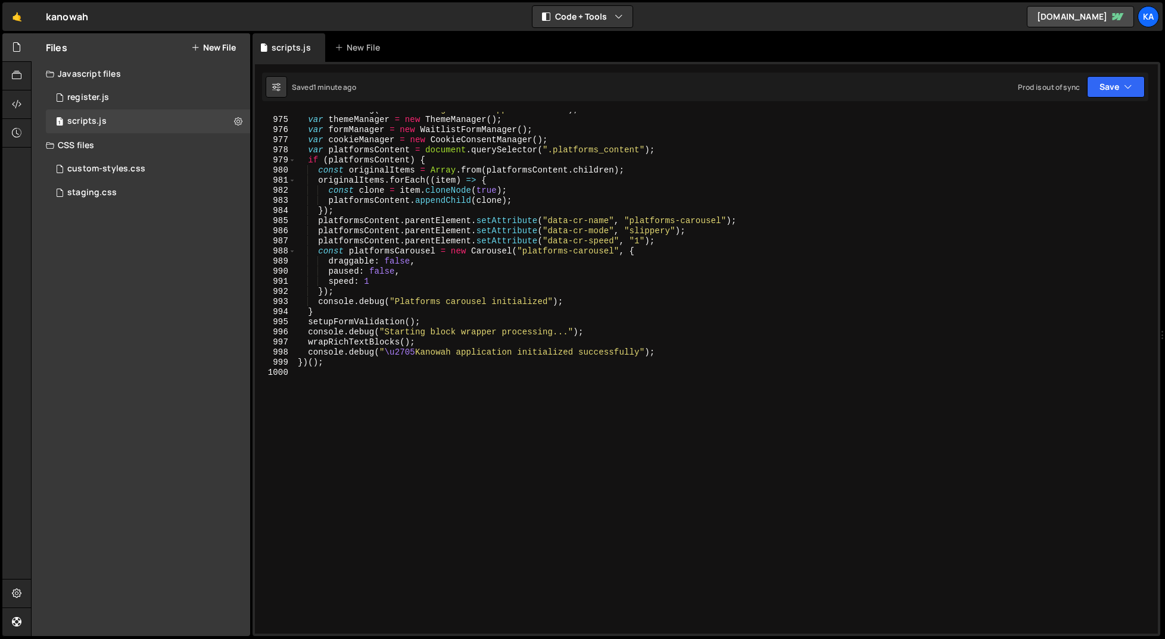
click at [438, 404] on div "console . debug ( "Initializing Kanowah application..." ) ; var themeManager = …" at bounding box center [723, 376] width 857 height 542
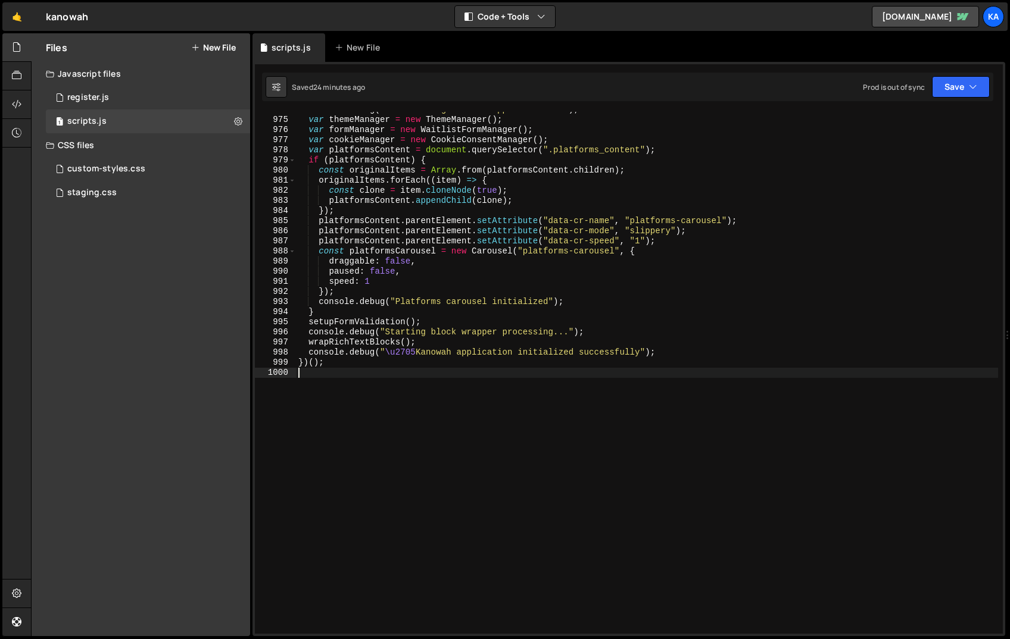
click at [517, 390] on div "console . debug ( "Initializing Kanowah application..." ) ; var themeManager = …" at bounding box center [647, 376] width 702 height 542
type textarea "})();"
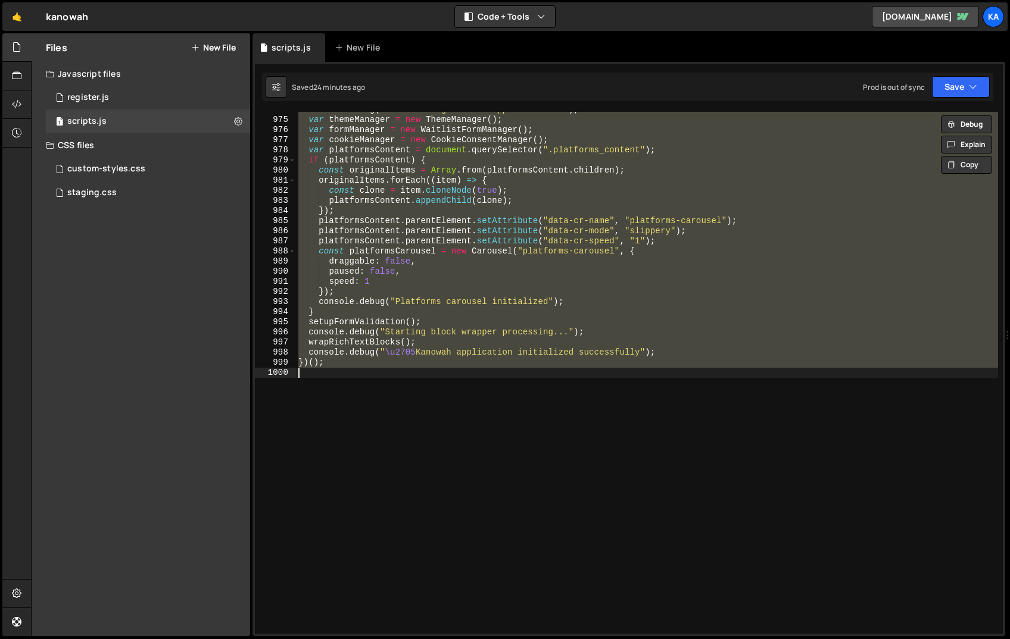
paste textarea
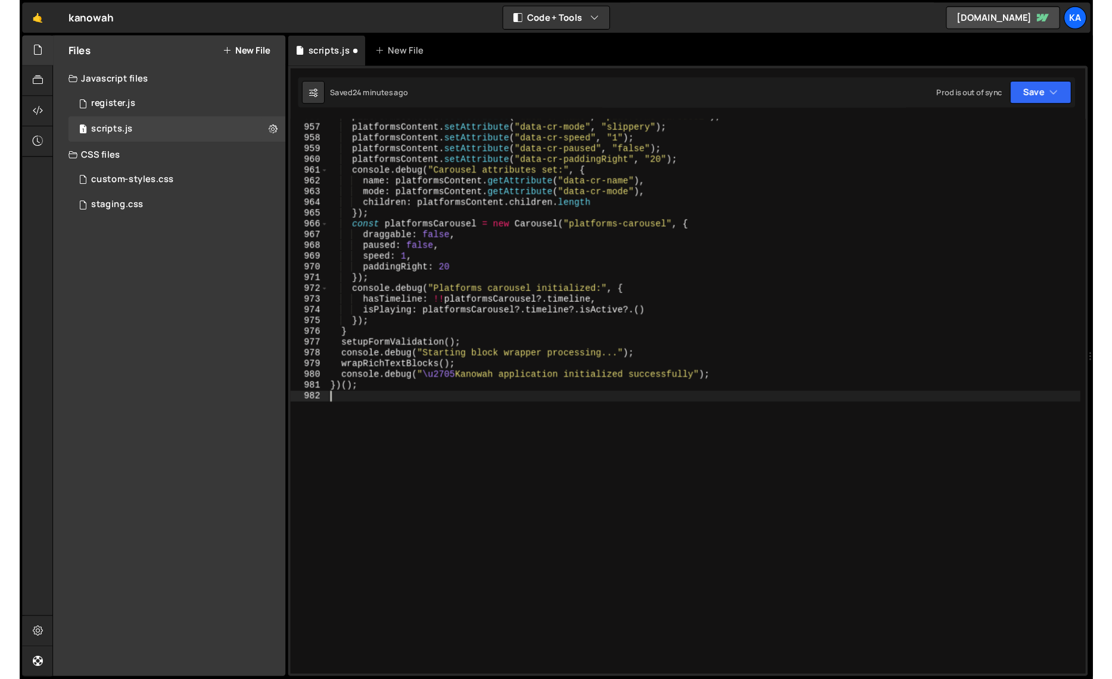
scroll to position [9673, 0]
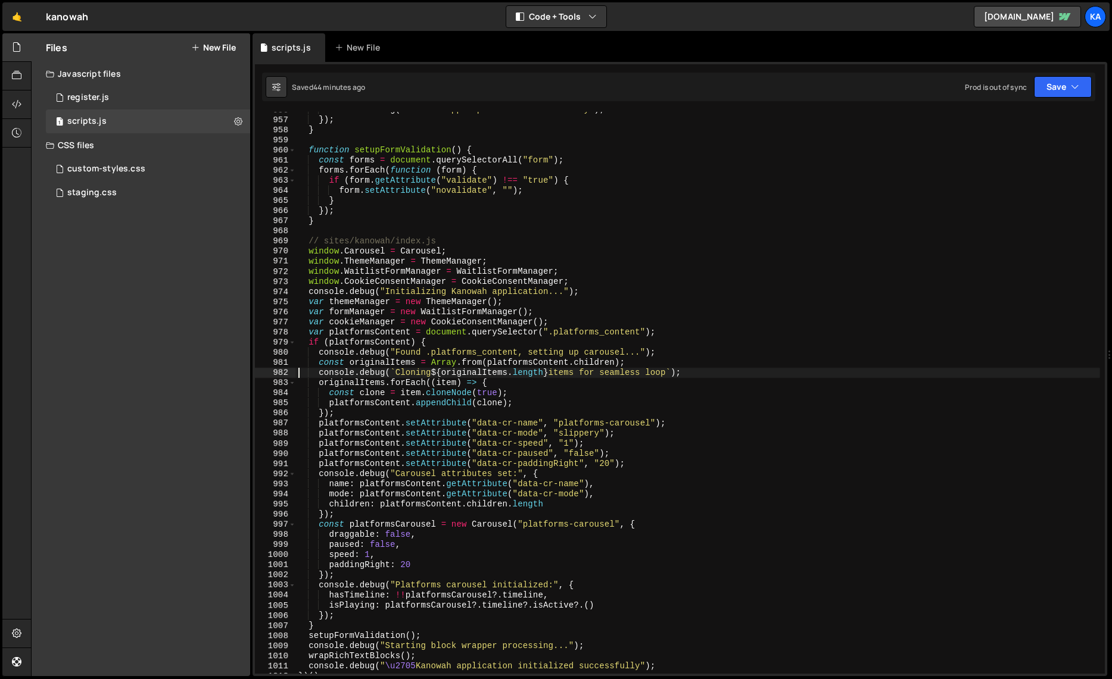
click at [386, 213] on div "console . debug ( "Block wrapper processed successfully" ) ; }) ; } function se…" at bounding box center [698, 396] width 804 height 582
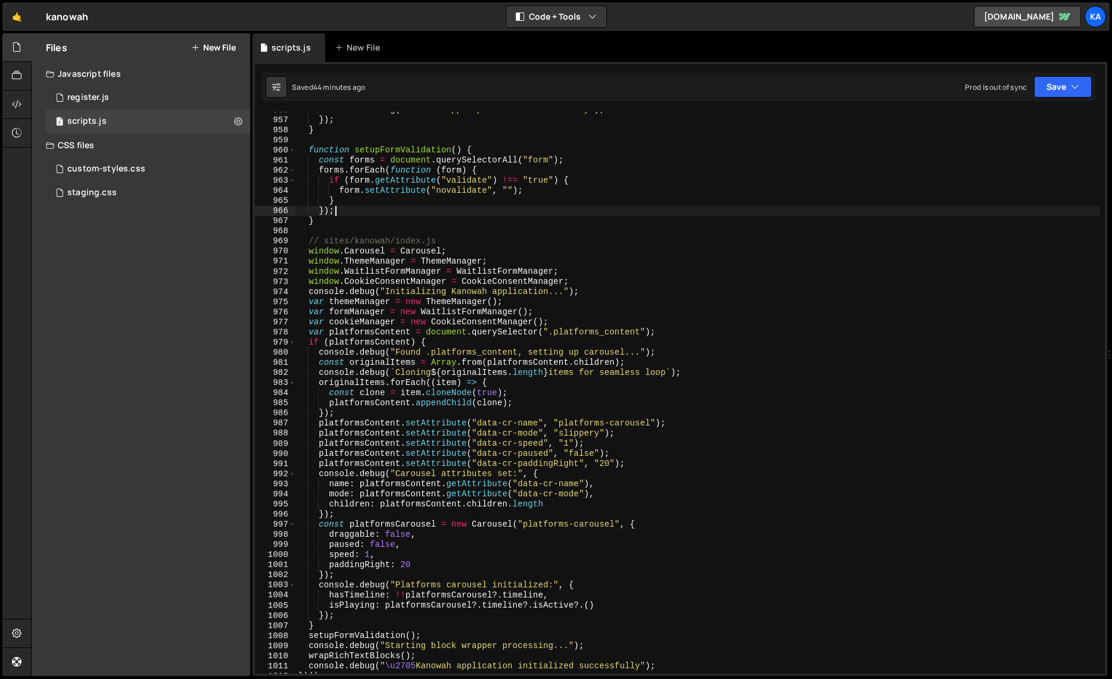
type textarea "})();"
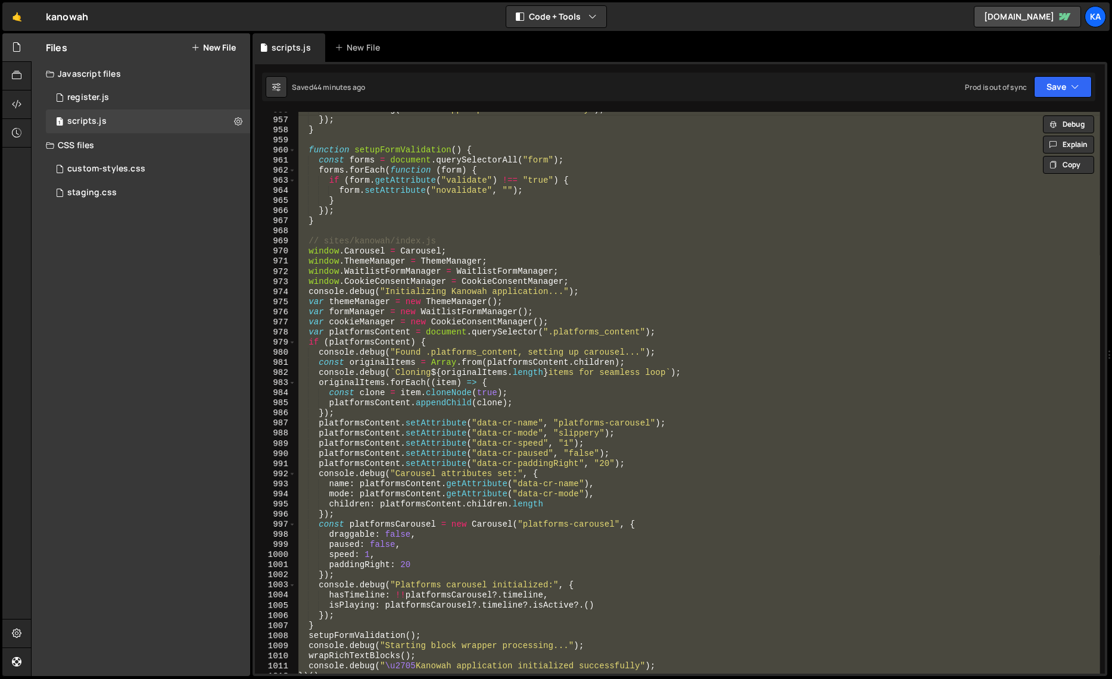
paste textarea
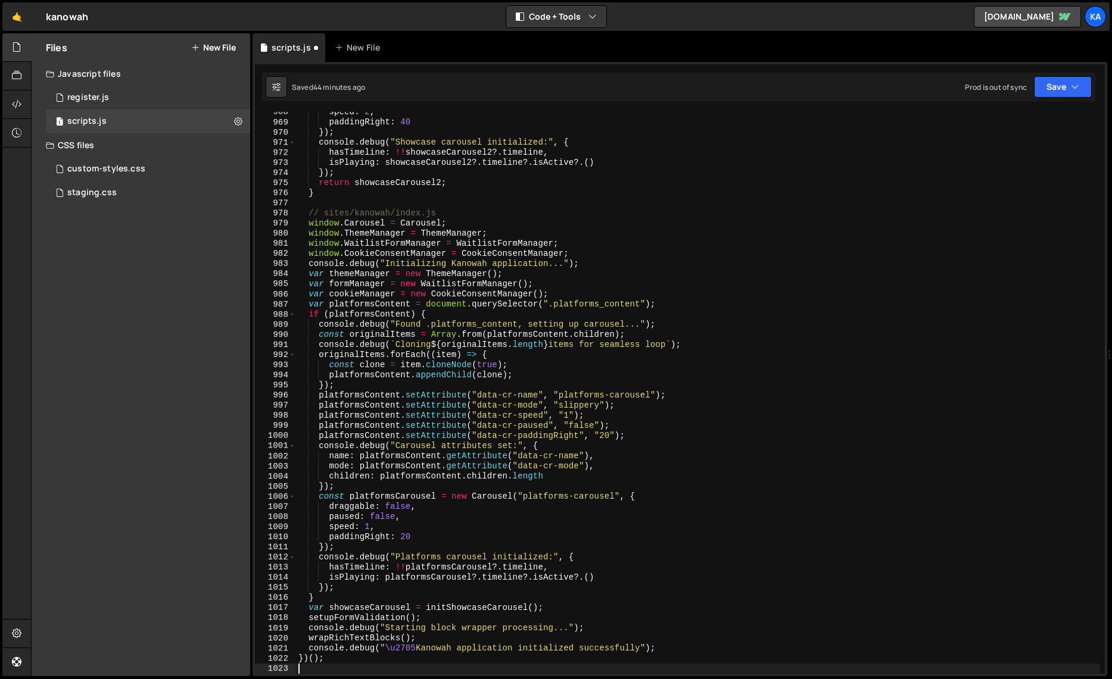
type textarea "originalItems.forEach((item) => {"
